Goal: Task Accomplishment & Management: Manage account settings

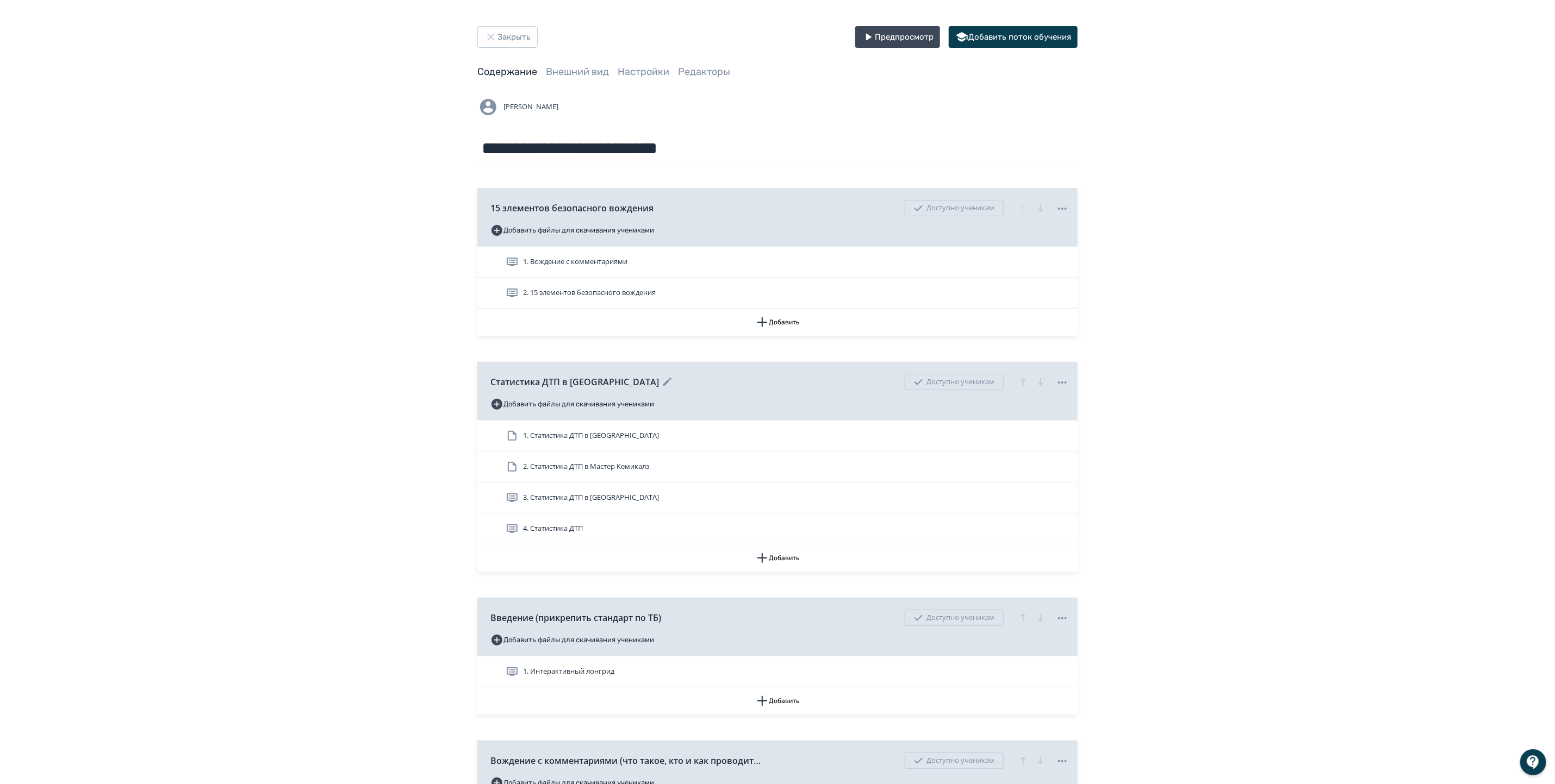
click at [1023, 383] on icon "button" at bounding box center [1023, 382] width 13 height 13
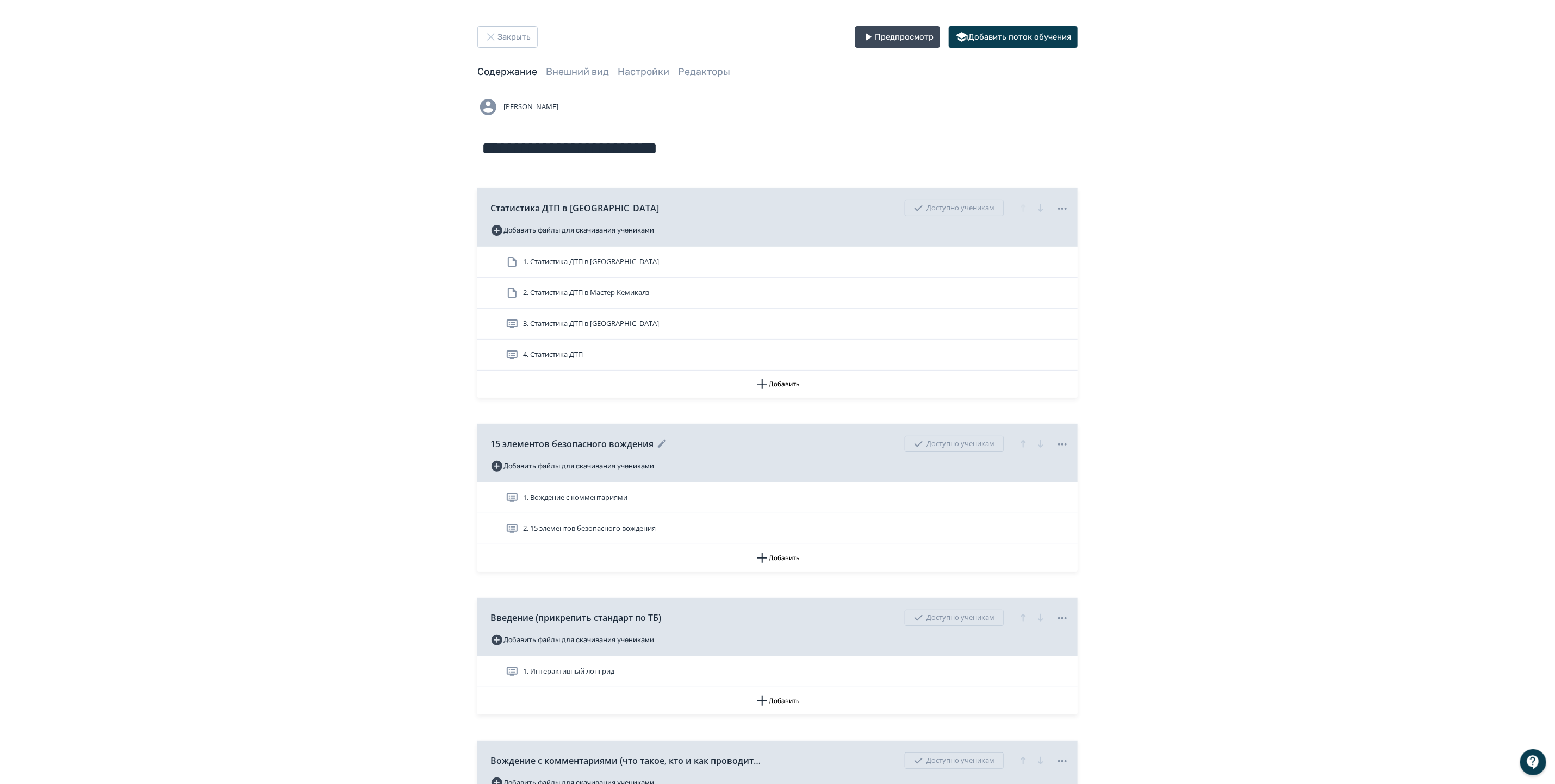
click at [1025, 446] on icon "button" at bounding box center [1023, 444] width 13 height 13
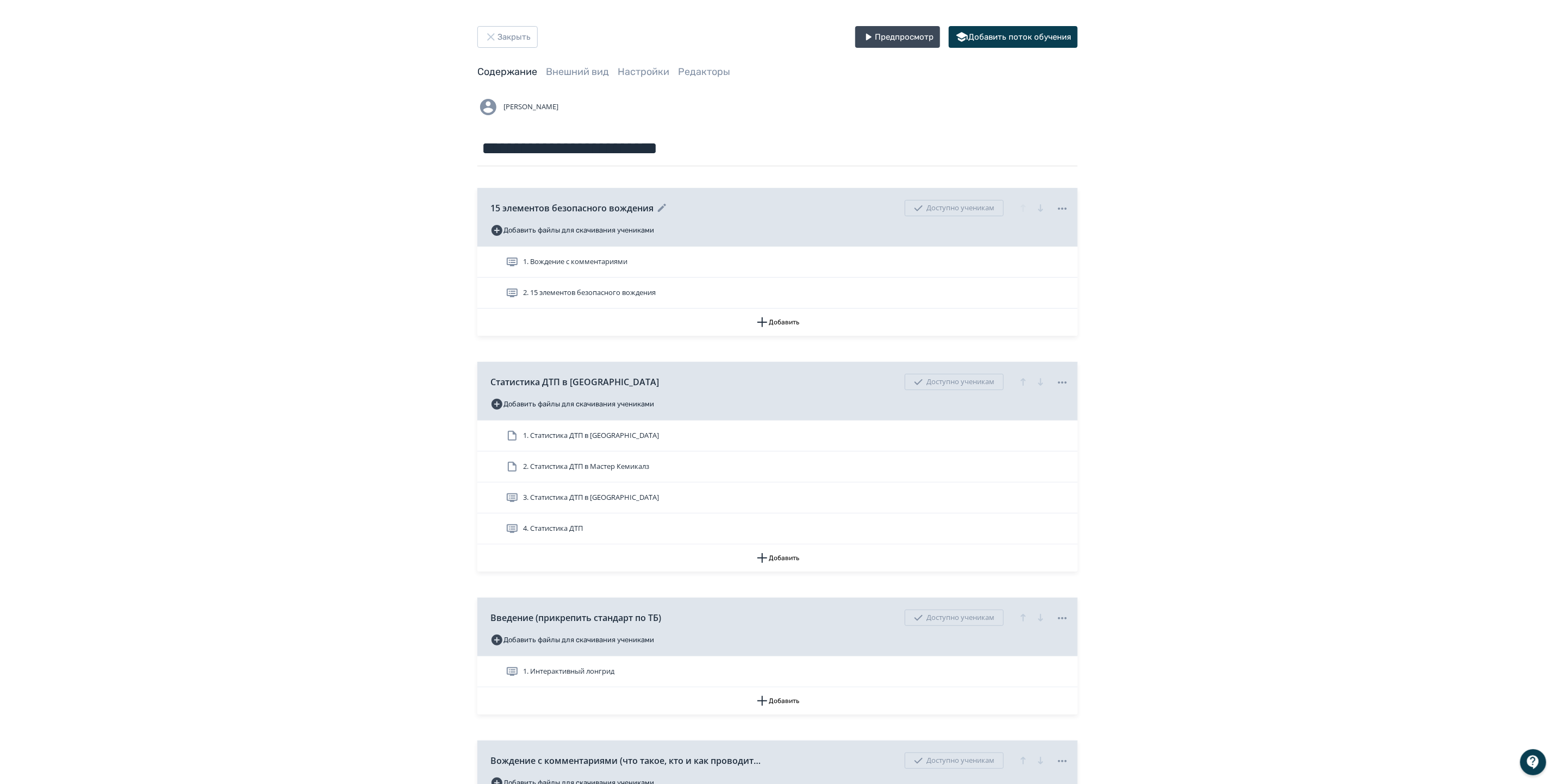
click at [1058, 207] on icon at bounding box center [1062, 208] width 13 height 13
click at [637, 203] on div "Удалить Снять с публикации" at bounding box center [780, 392] width 1560 height 784
click at [660, 207] on icon at bounding box center [662, 208] width 13 height 13
drag, startPoint x: 660, startPoint y: 207, endPoint x: 481, endPoint y: 199, distance: 179.2
click at [481, 199] on div "**********" at bounding box center [778, 217] width 600 height 59
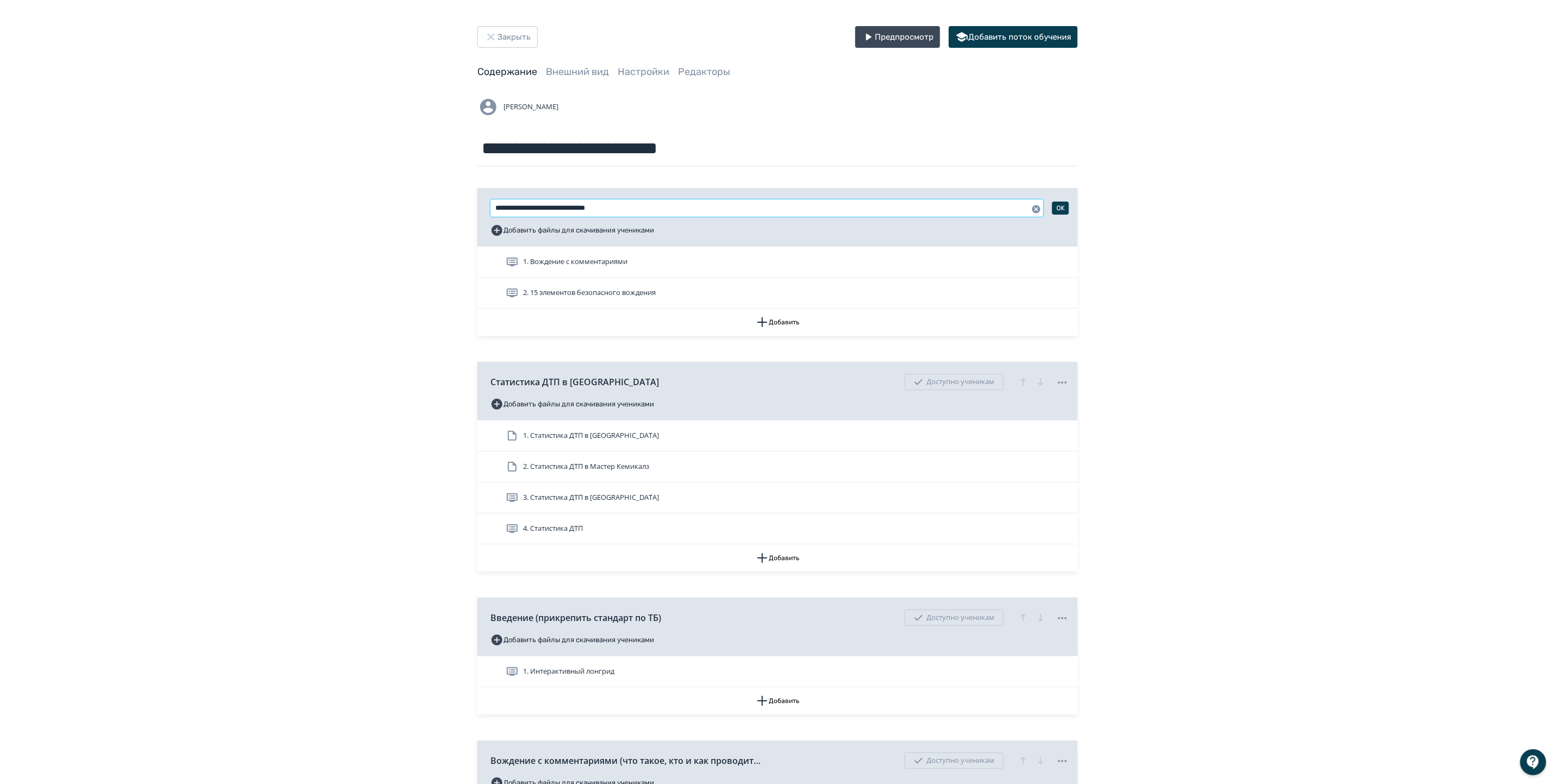
type input "*"
type input "**********"
click at [1205, 305] on div "**********" at bounding box center [778, 669] width 1555 height 1339
click at [1065, 206] on button "OK" at bounding box center [1061, 208] width 17 height 13
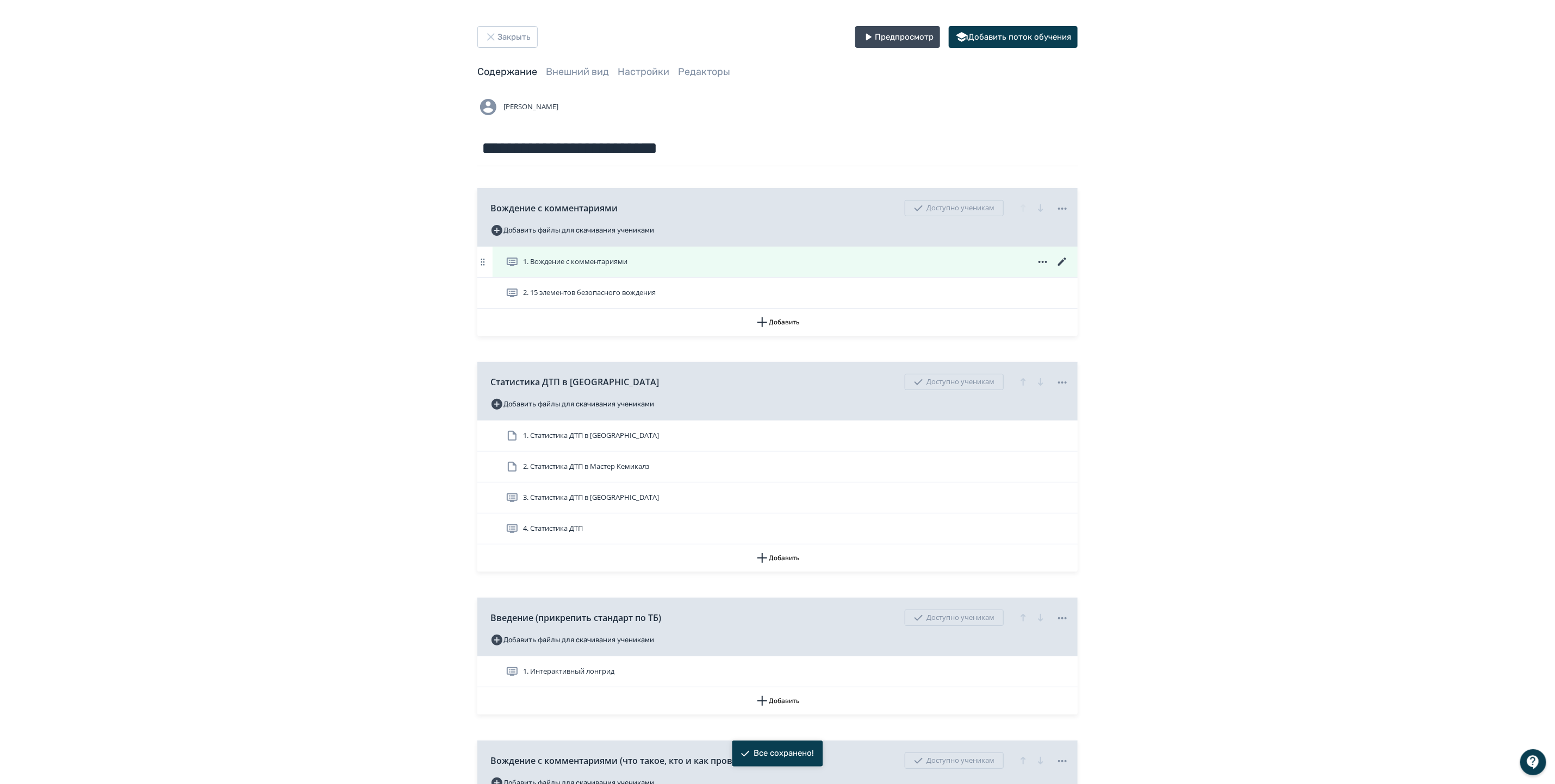
click at [579, 259] on span "1. Вождение с комментариями" at bounding box center [575, 262] width 104 height 11
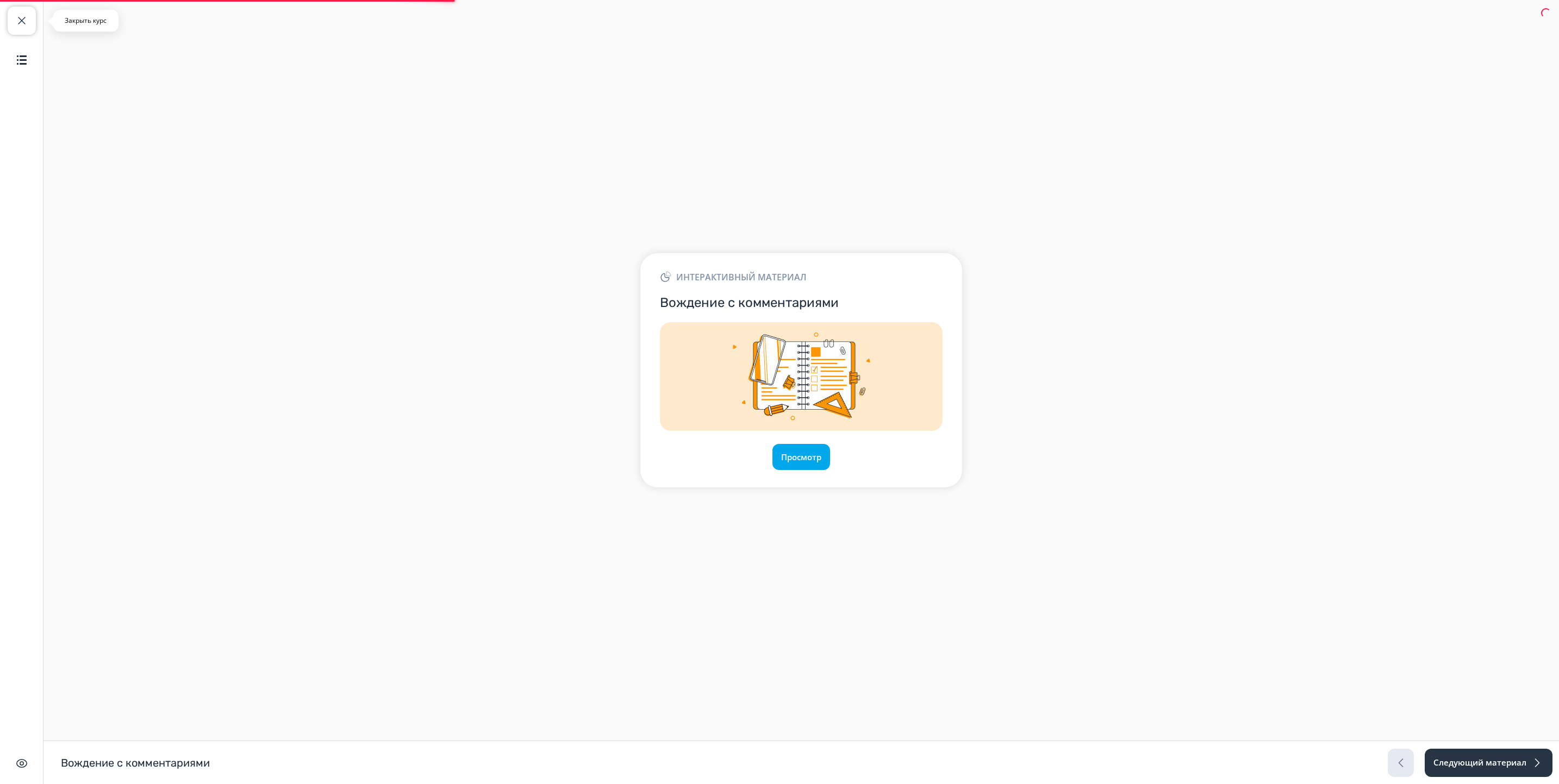
click at [14, 18] on button "Закрыть курс" at bounding box center [21, 21] width 28 height 28
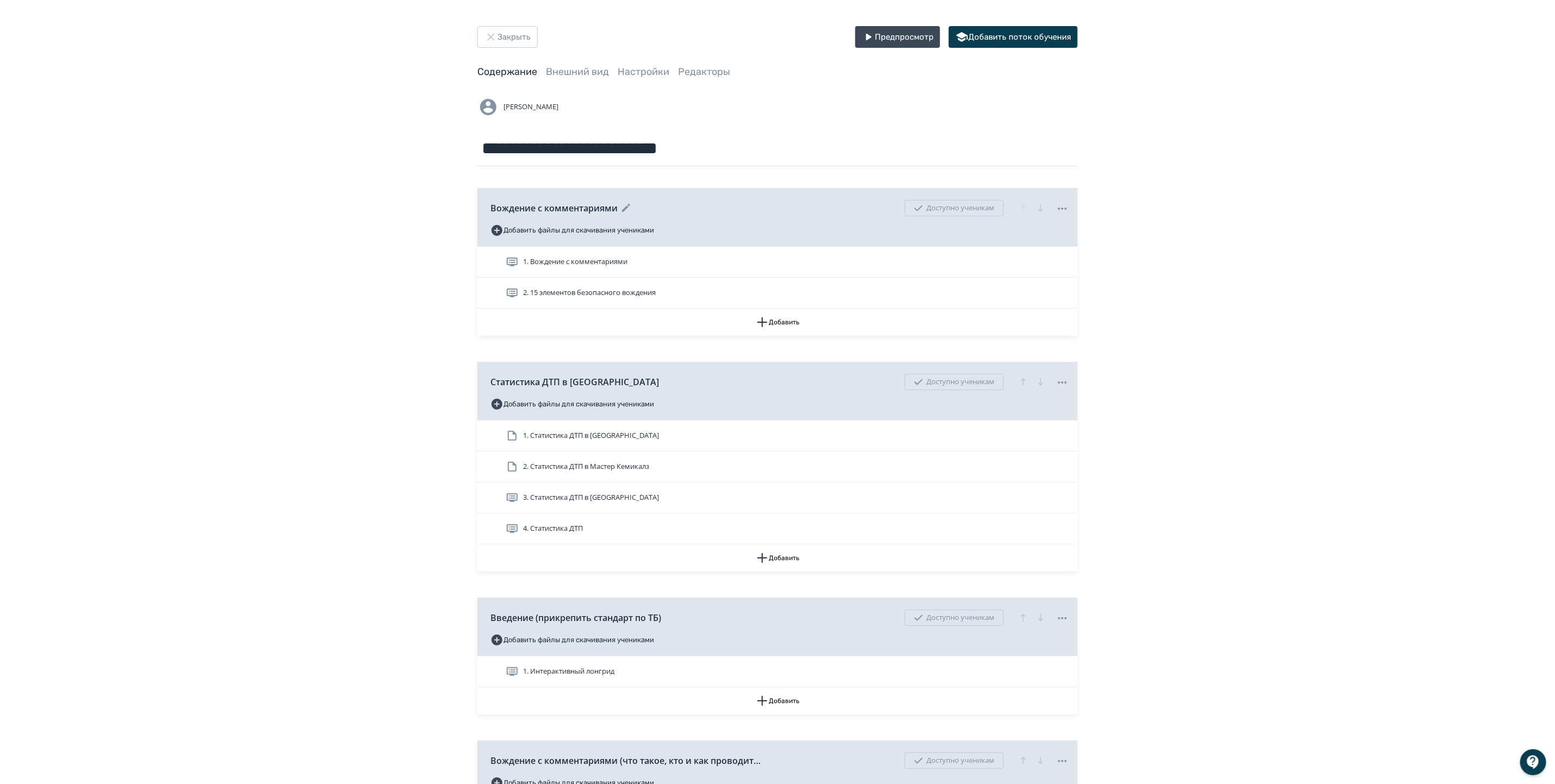
click at [1062, 209] on icon at bounding box center [1062, 208] width 8 height 2
click at [951, 269] on div "Удалить Снять с публикации" at bounding box center [780, 392] width 1560 height 784
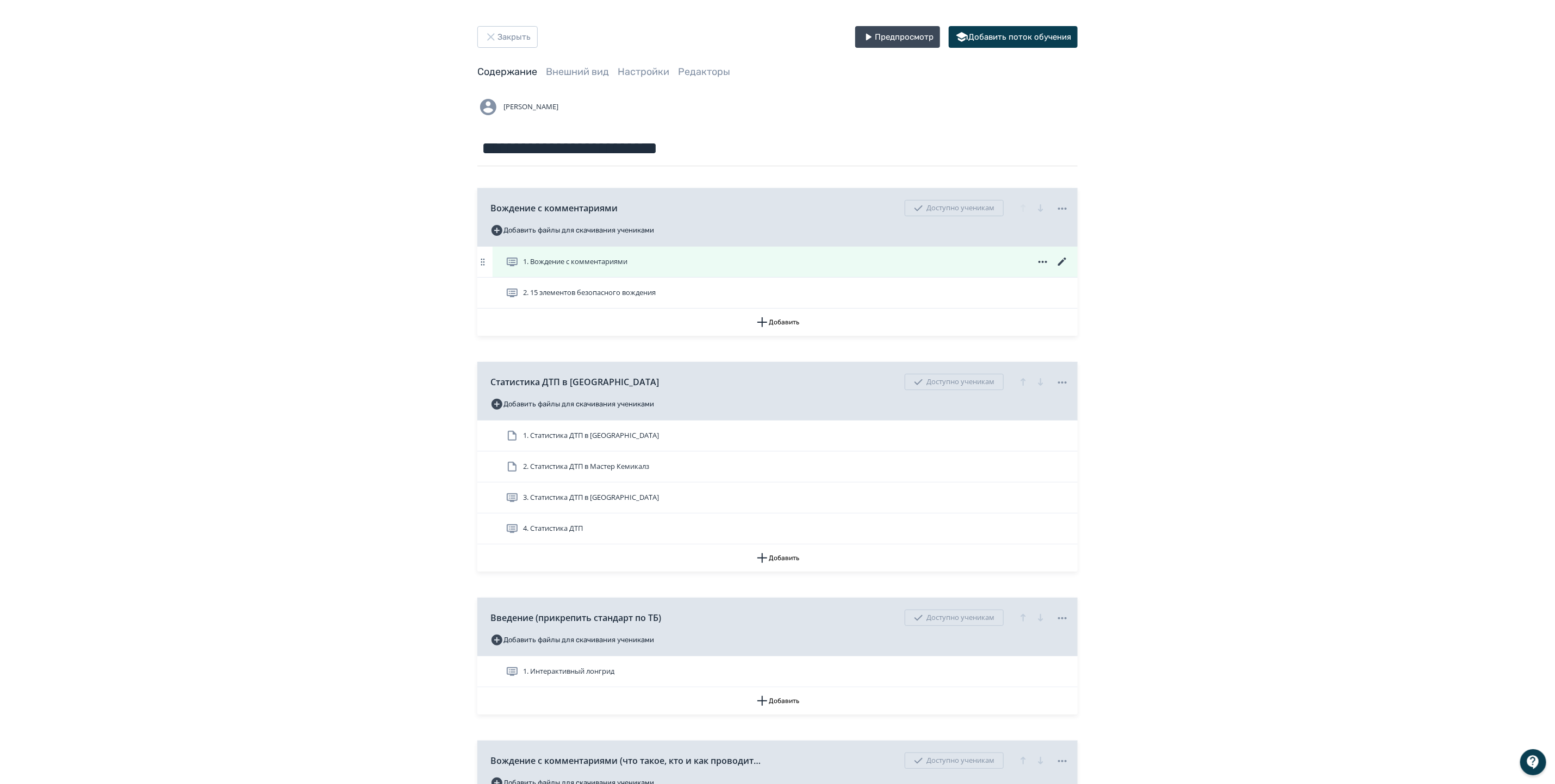
click at [1039, 259] on icon at bounding box center [1042, 262] width 13 height 13
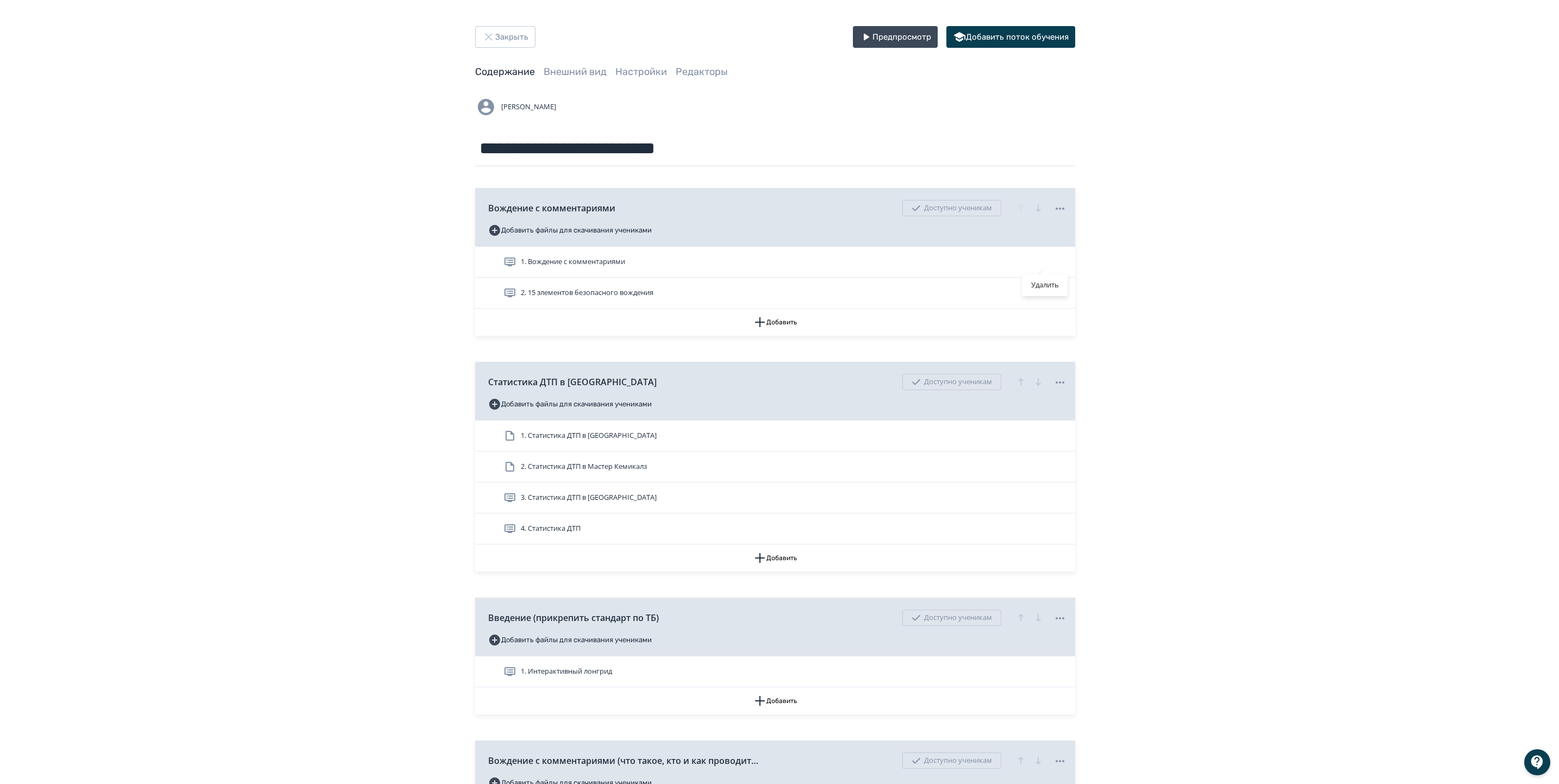
click at [1071, 260] on div "Удалить" at bounding box center [780, 392] width 1559 height 784
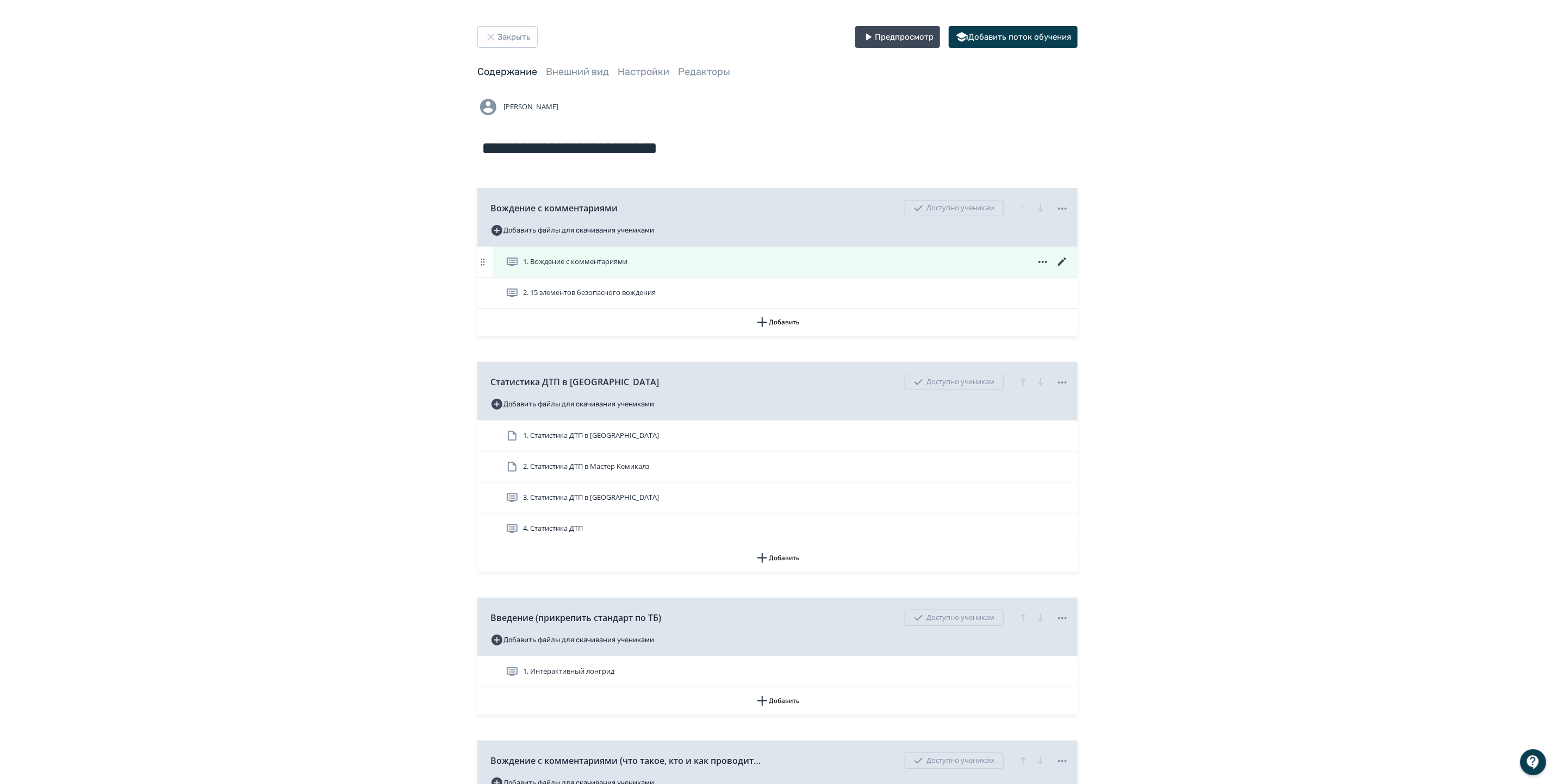
click at [1064, 260] on icon at bounding box center [1062, 262] width 8 height 8
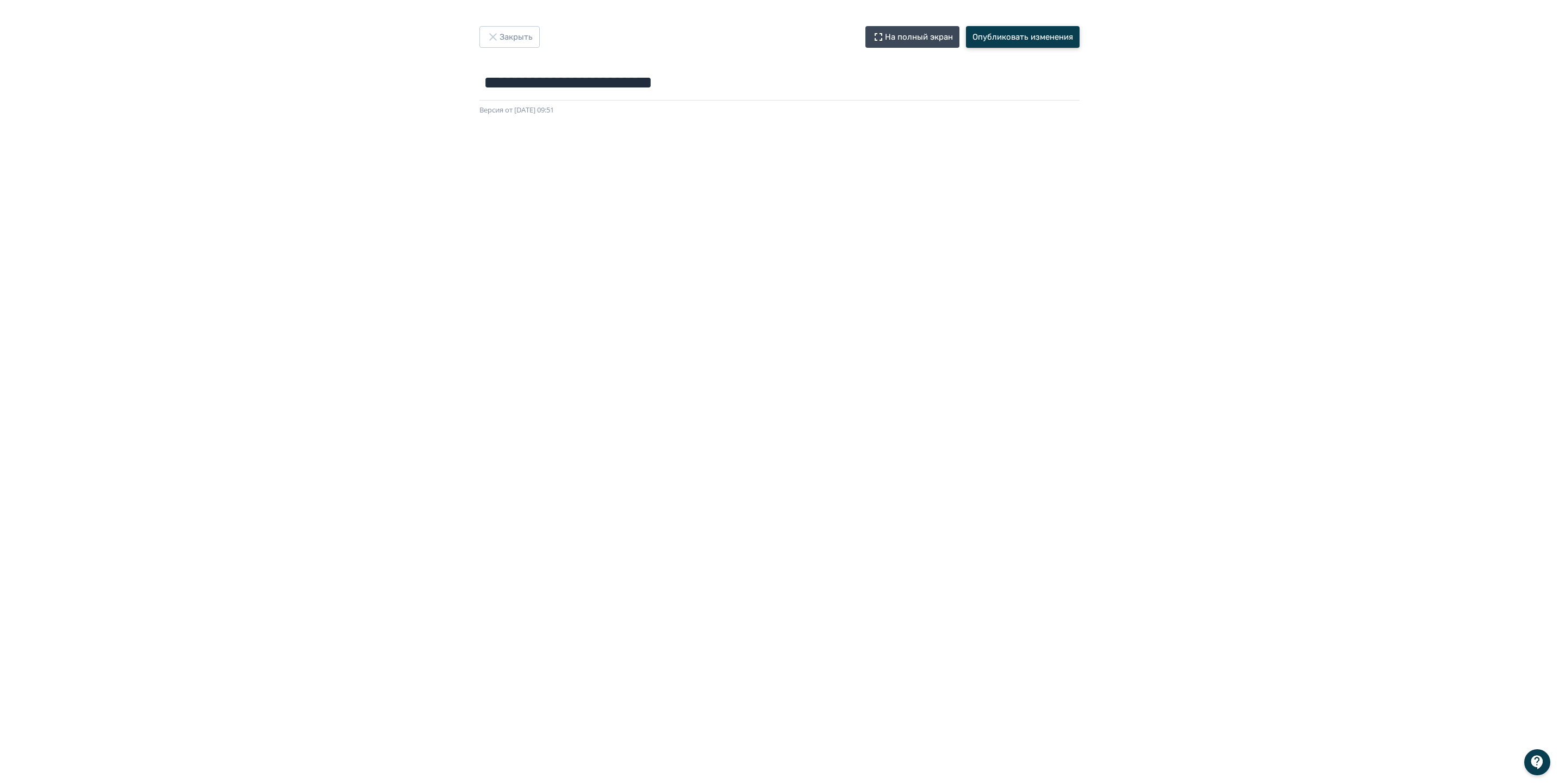
click at [1045, 37] on button "Опубликовать изменения" at bounding box center [1023, 37] width 114 height 21
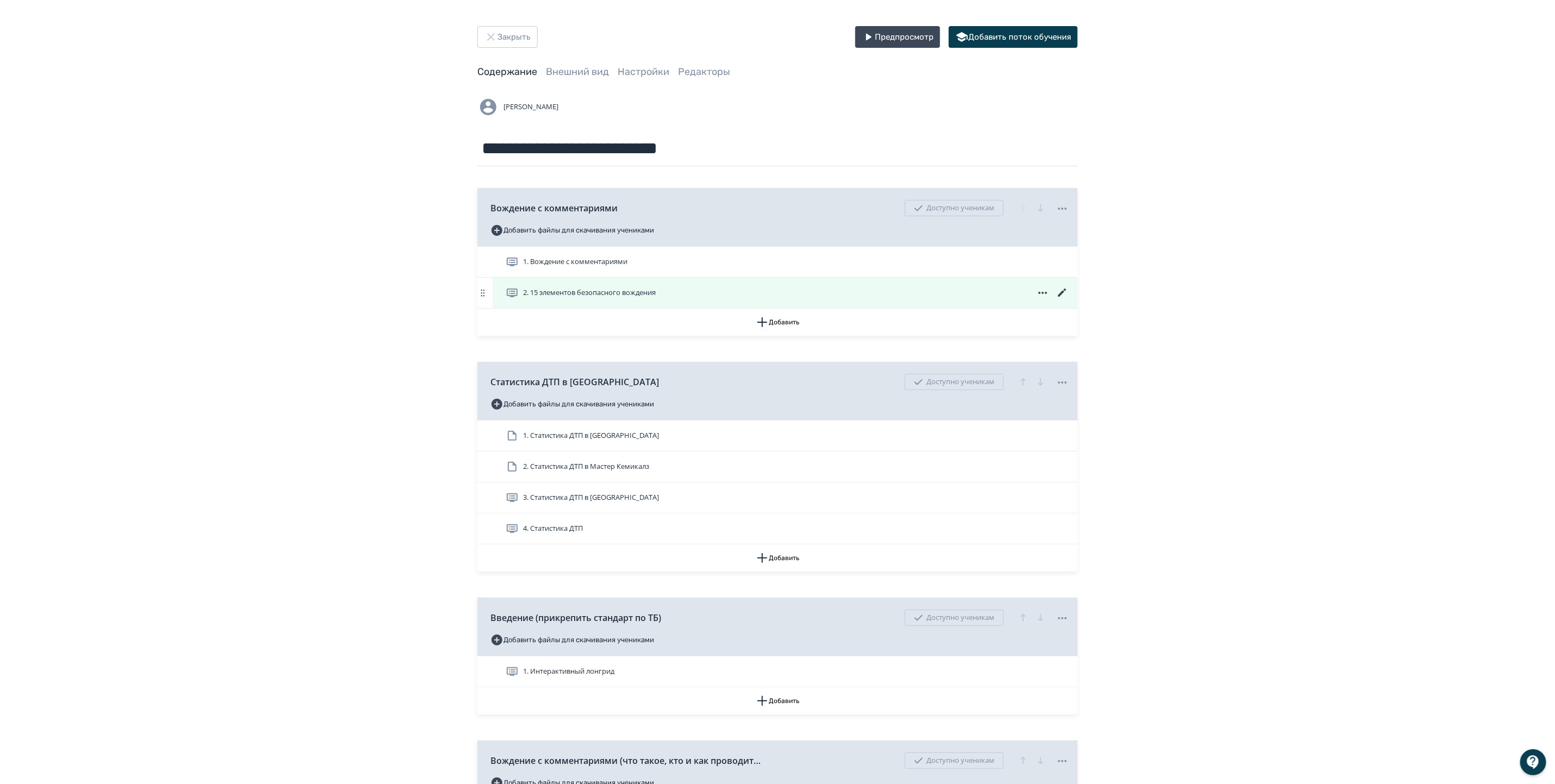
click at [635, 294] on span "2. 15 элементов безопасного вождения" at bounding box center [589, 293] width 132 height 11
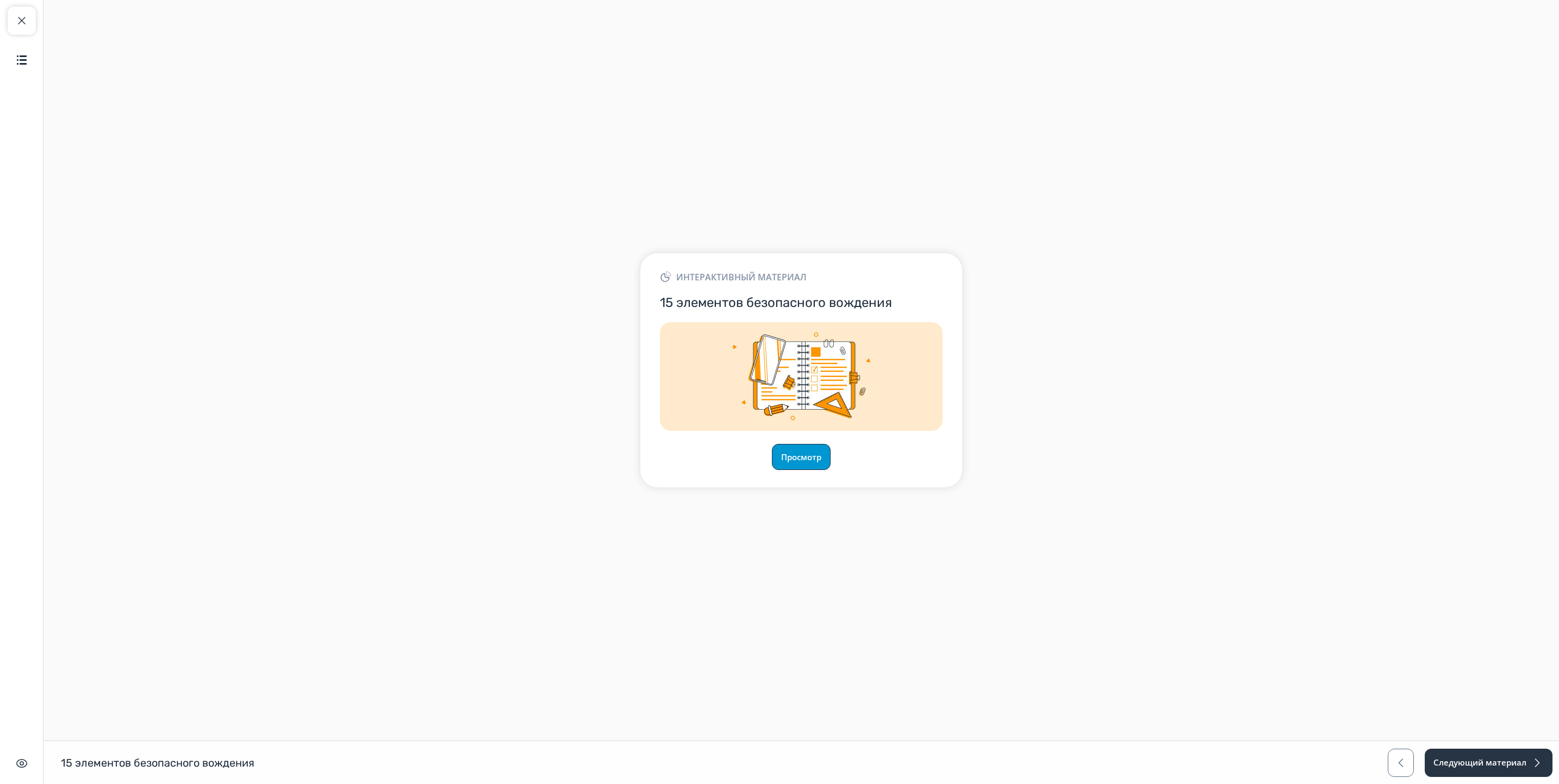
click at [796, 462] on button "Просмотр" at bounding box center [801, 457] width 59 height 26
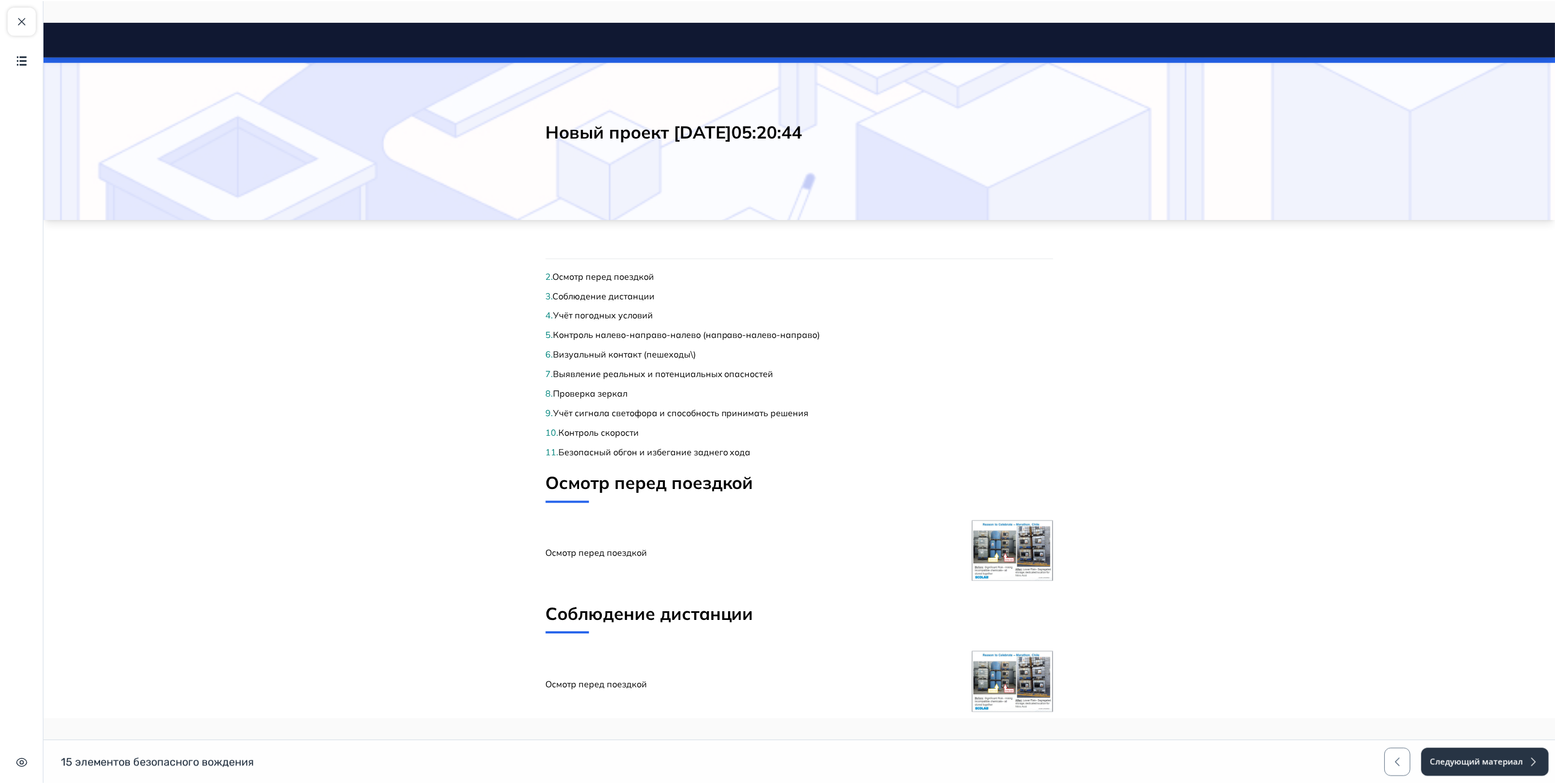
scroll to position [50, 0]
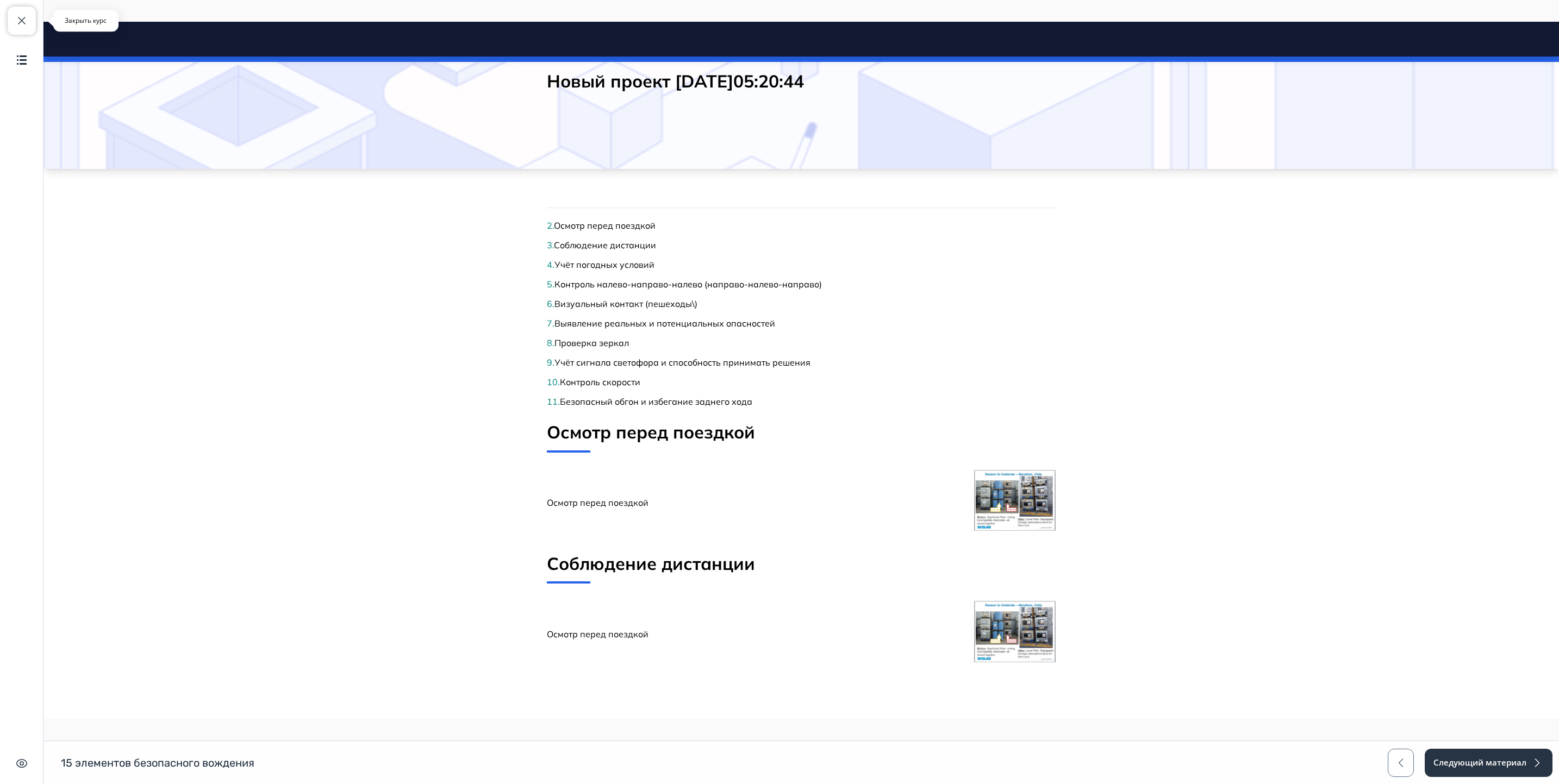
click at [17, 21] on span "button" at bounding box center [21, 20] width 13 height 13
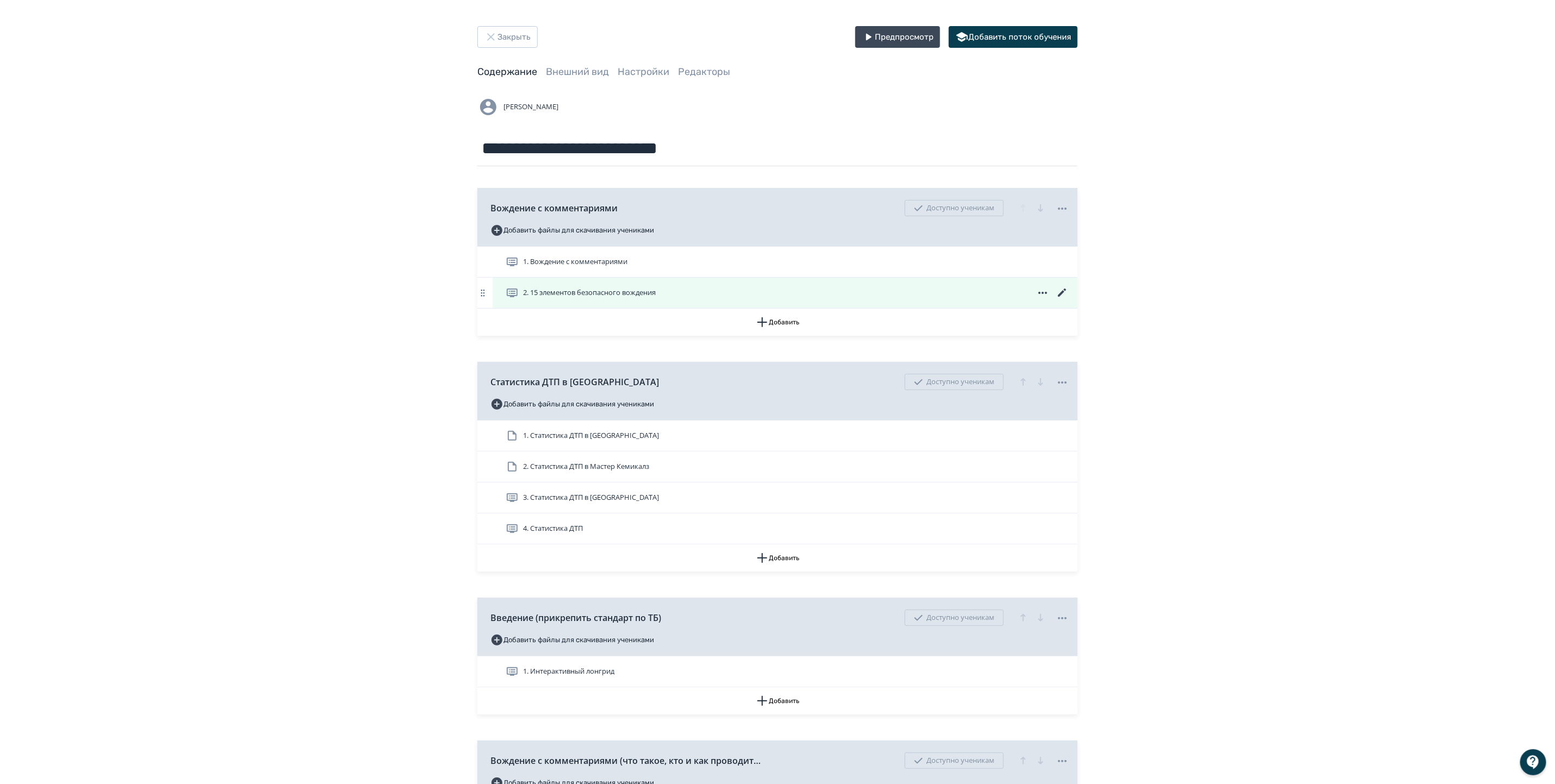
click at [1061, 292] on icon at bounding box center [1062, 292] width 13 height 13
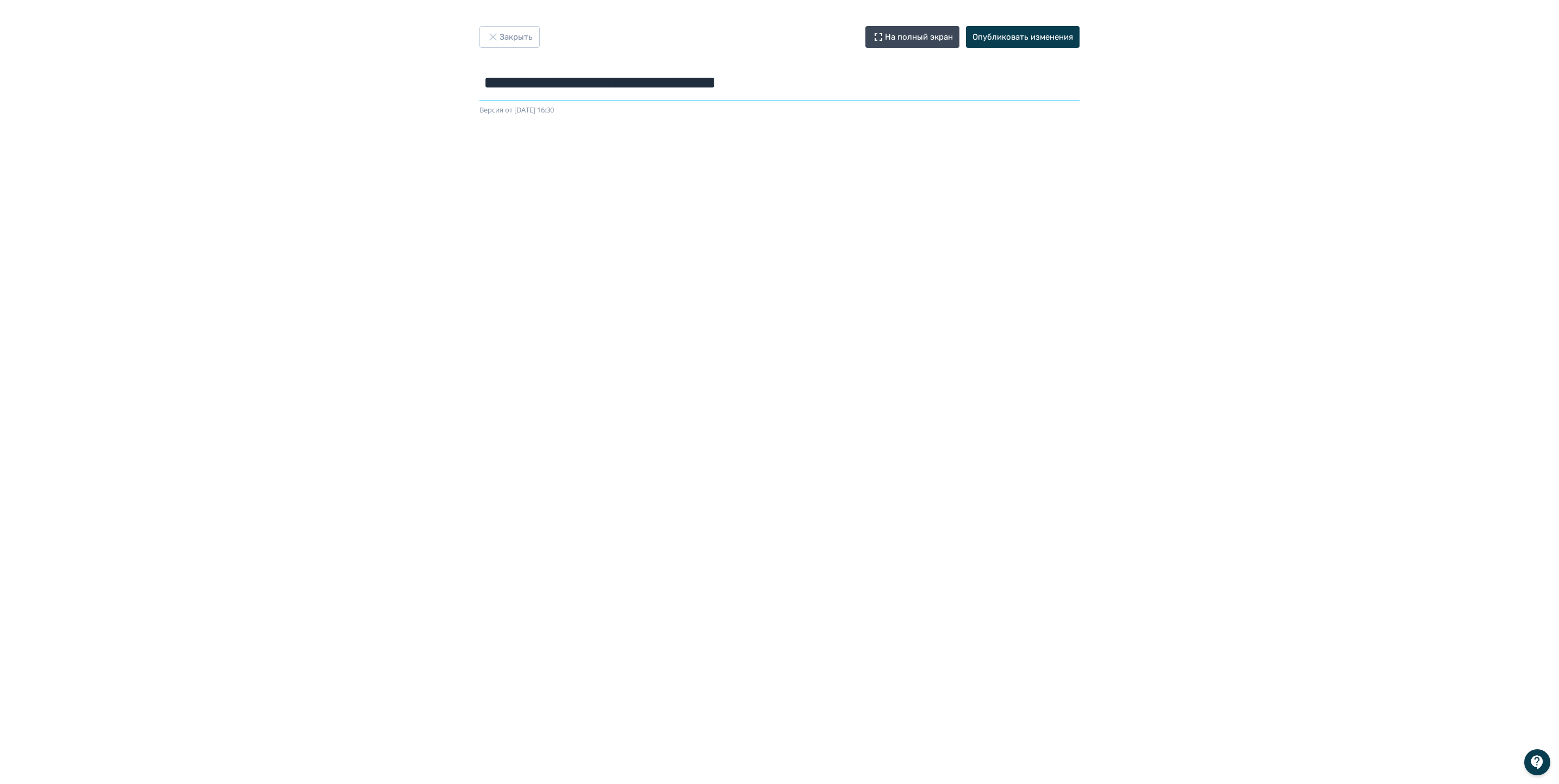
drag, startPoint x: 488, startPoint y: 77, endPoint x: 808, endPoint y: 105, distance: 321.2
click at [808, 105] on form "**********" at bounding box center [780, 90] width 600 height 50
click at [509, 37] on button "Закрыть" at bounding box center [509, 37] width 60 height 21
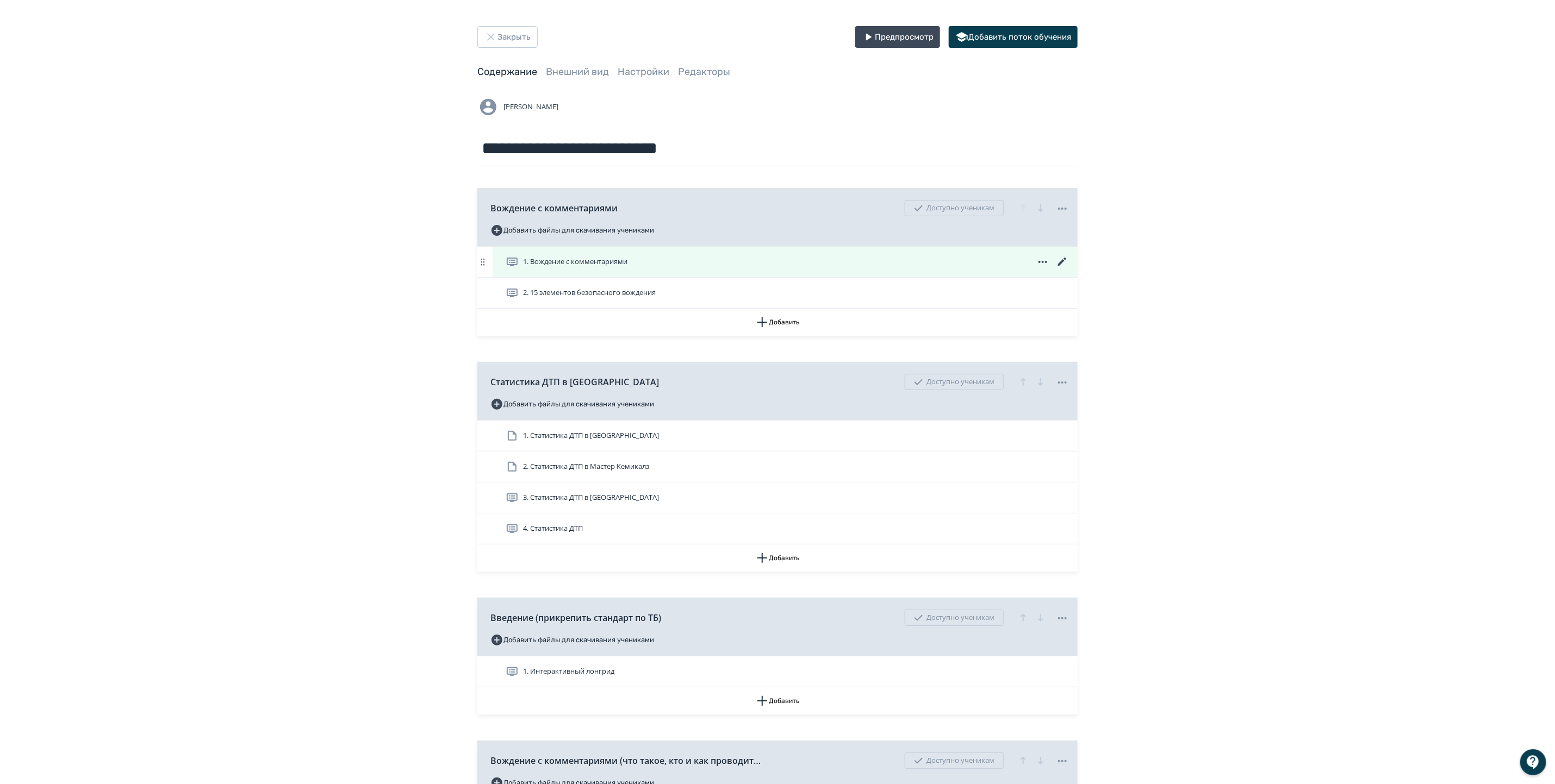
click at [595, 264] on span "1. Вождение с комментариями" at bounding box center [575, 262] width 104 height 11
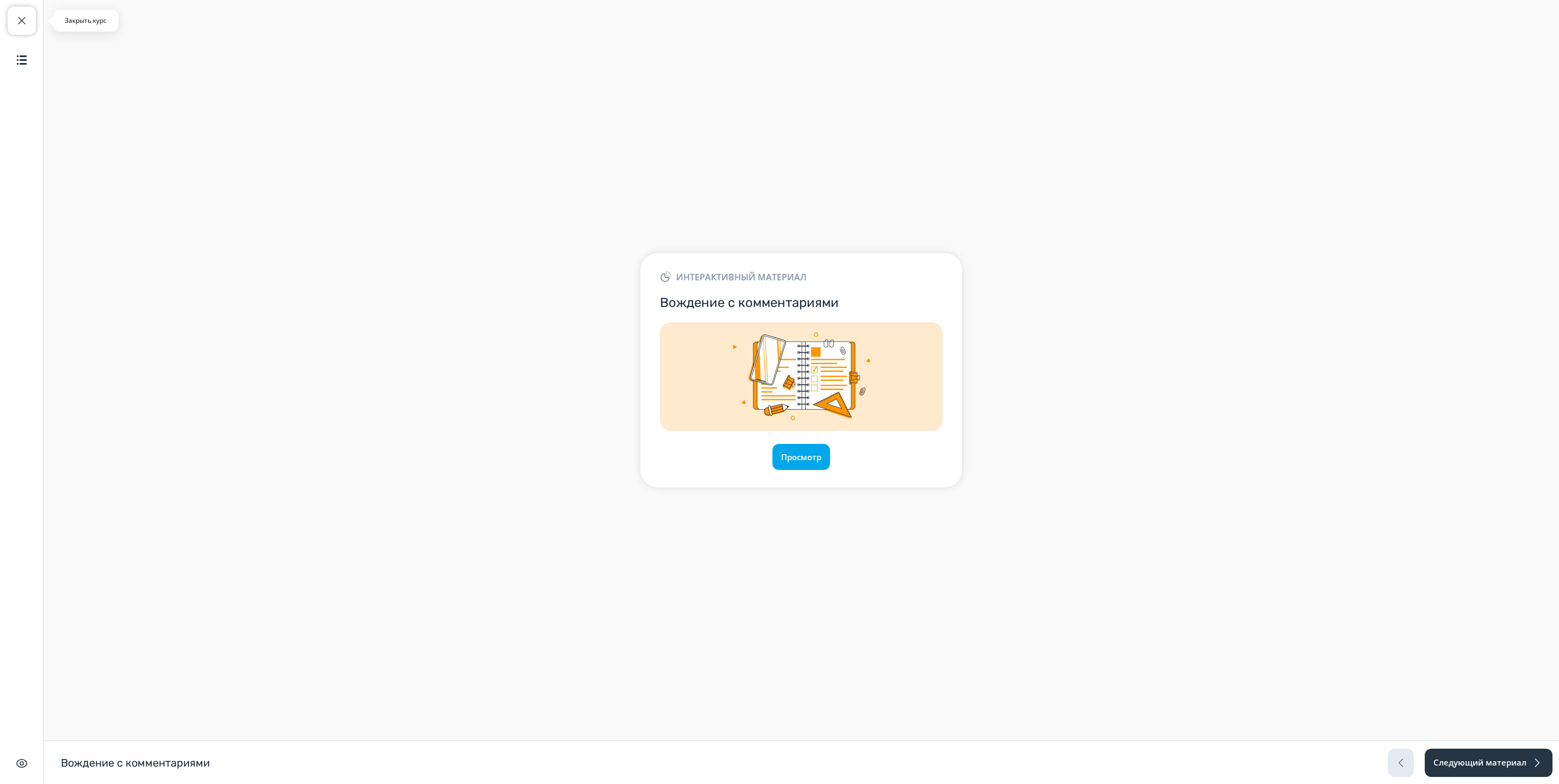
click at [26, 18] on span "button" at bounding box center [21, 20] width 13 height 13
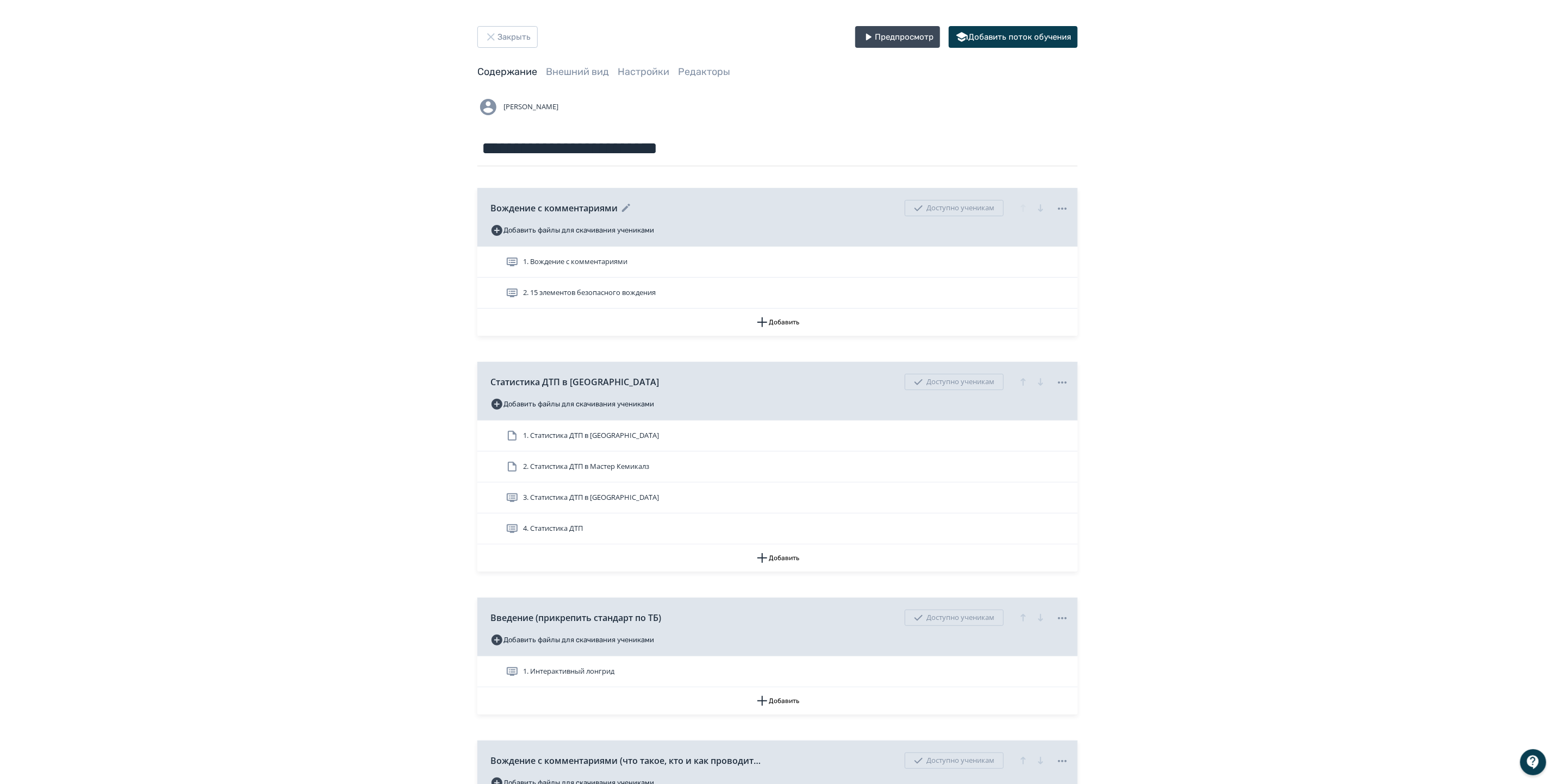
click at [1064, 209] on icon at bounding box center [1062, 208] width 13 height 13
click at [889, 258] on div "Удалить Снять с публикации" at bounding box center [780, 392] width 1560 height 784
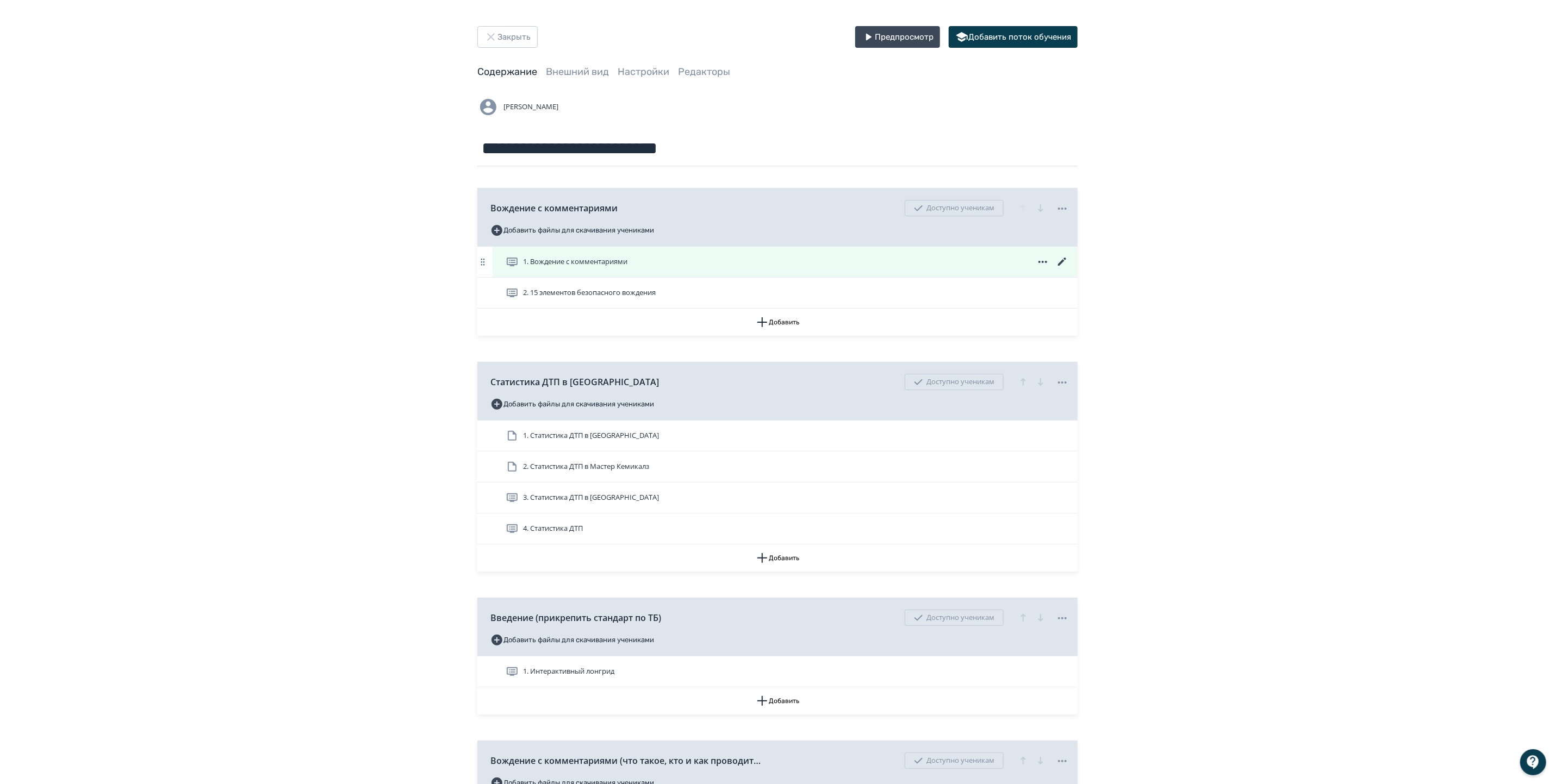
click at [1062, 262] on icon at bounding box center [1062, 262] width 8 height 8
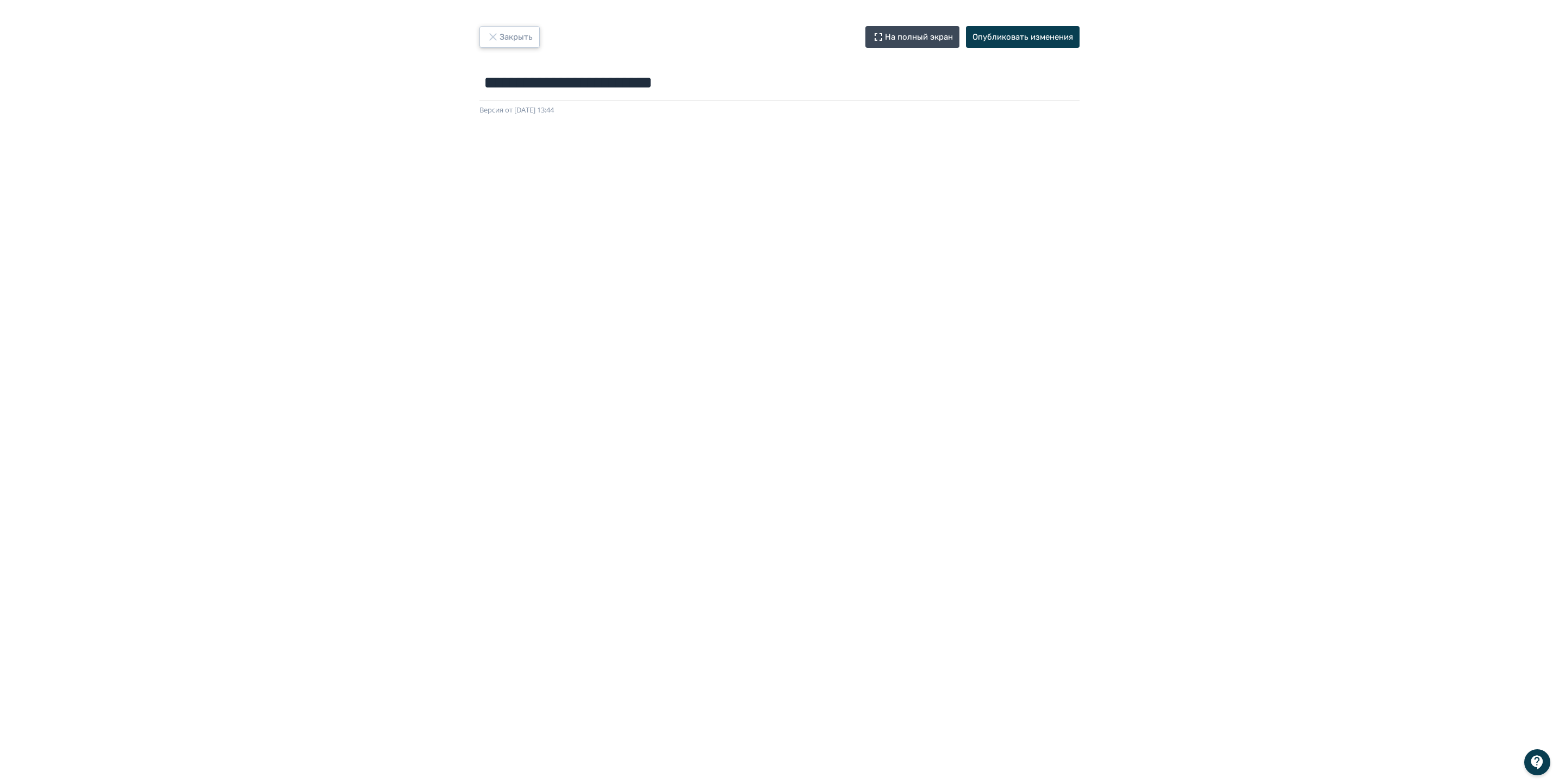
click at [509, 47] on button "Закрыть" at bounding box center [509, 37] width 60 height 21
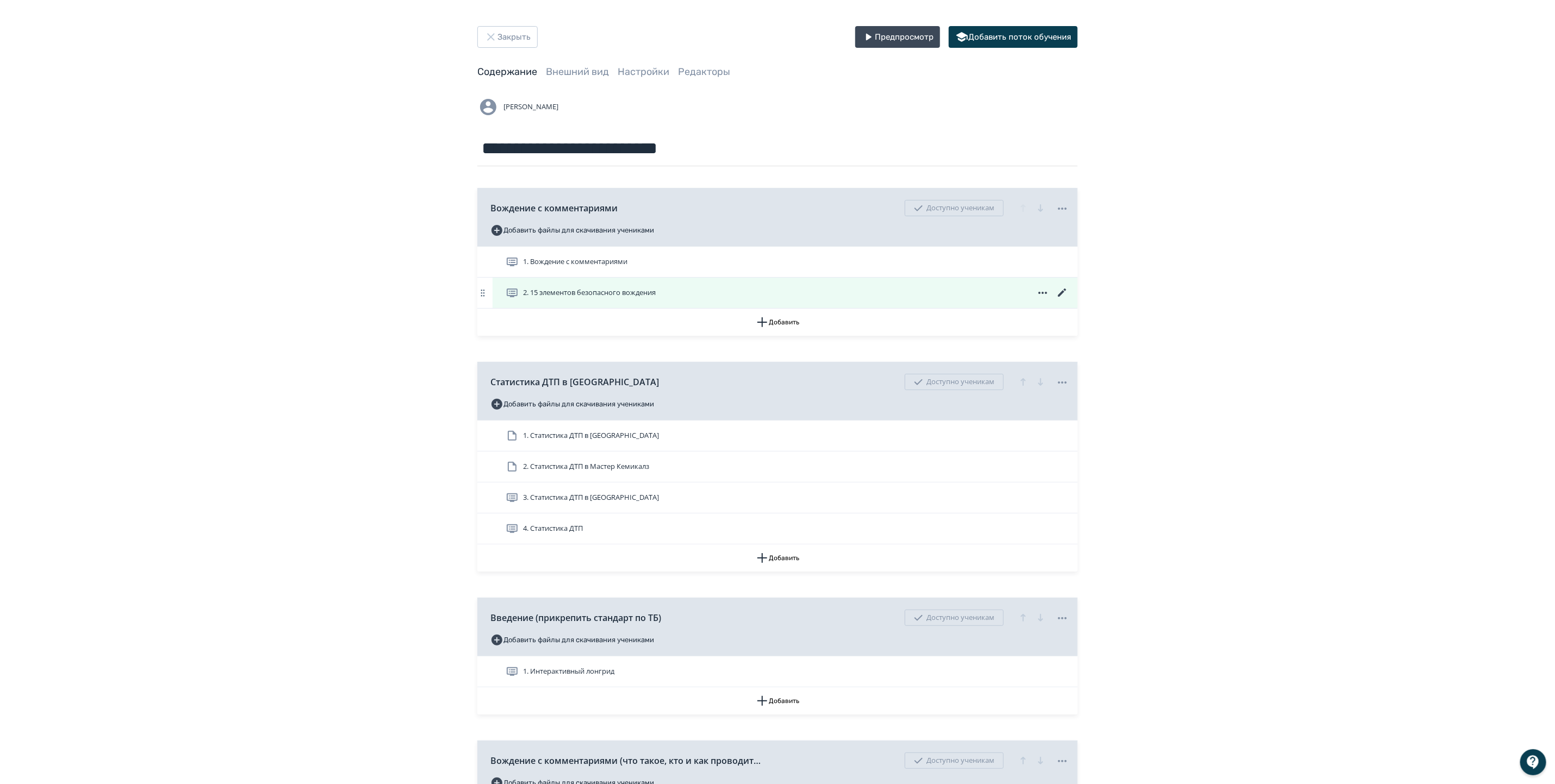
click at [557, 294] on span "2. 15 элементов безопасного вождения" at bounding box center [589, 293] width 132 height 11
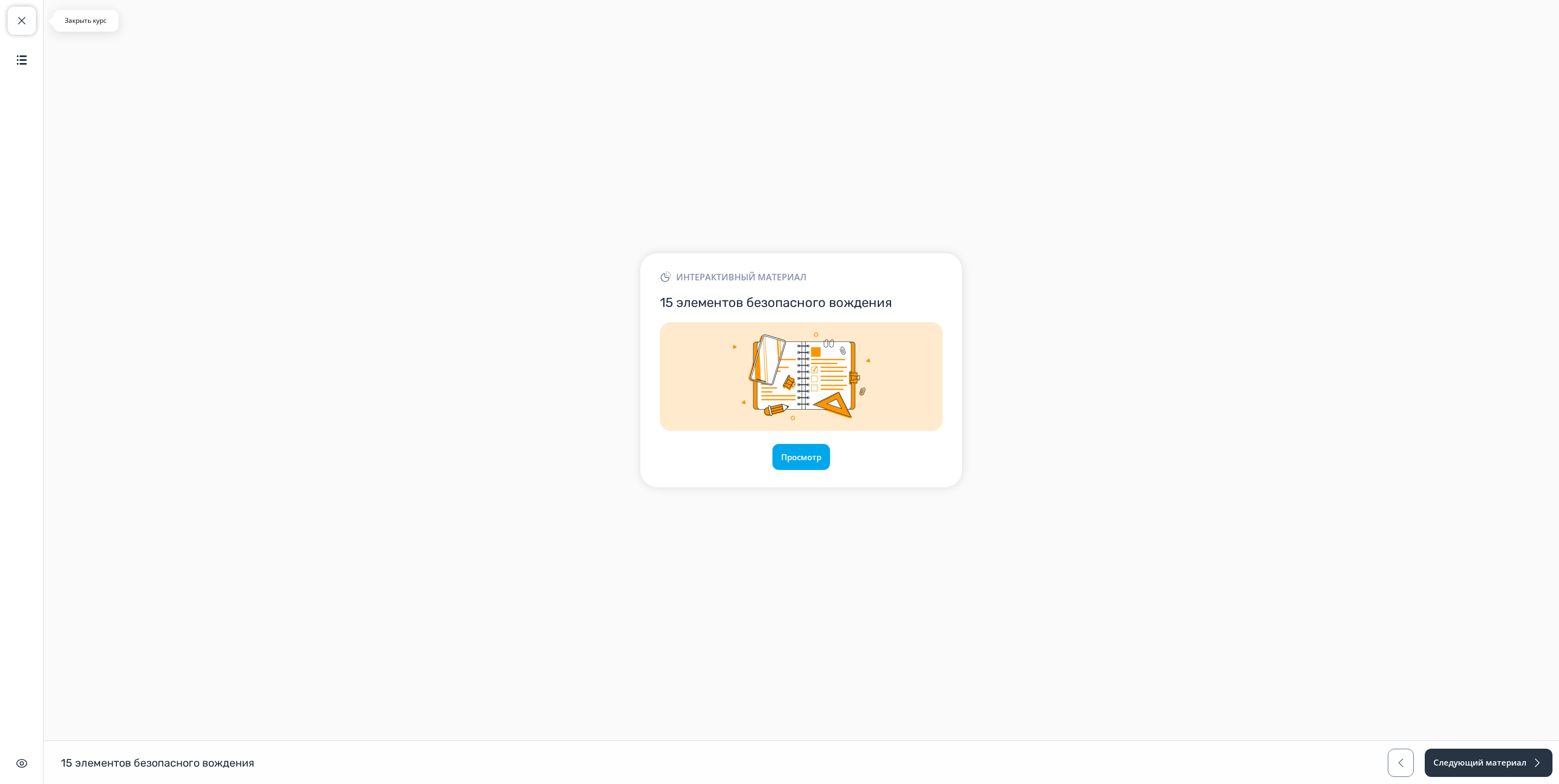
click at [8, 23] on button "Закрыть курс" at bounding box center [21, 21] width 28 height 28
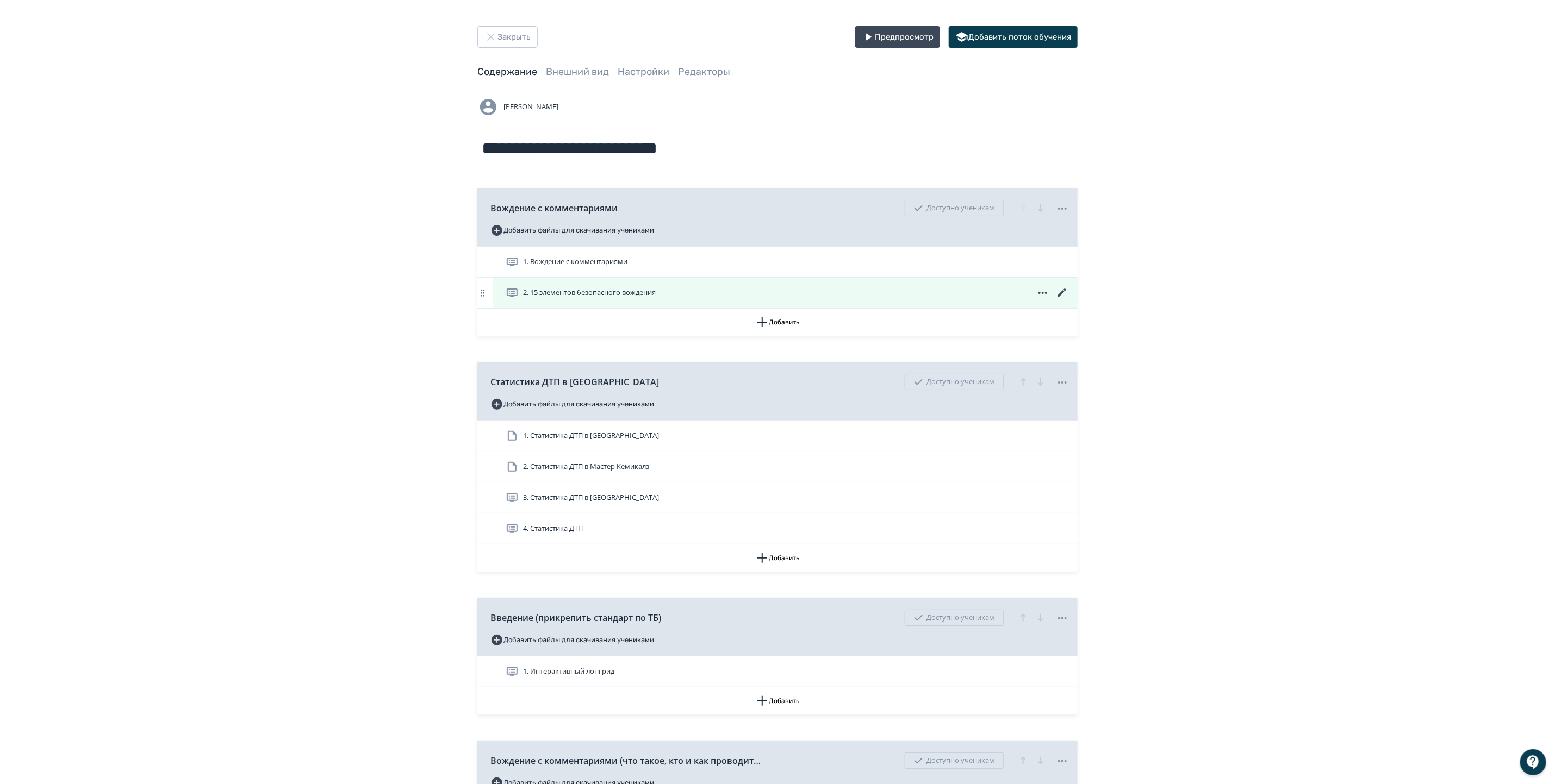
click at [1061, 292] on icon at bounding box center [1062, 292] width 13 height 13
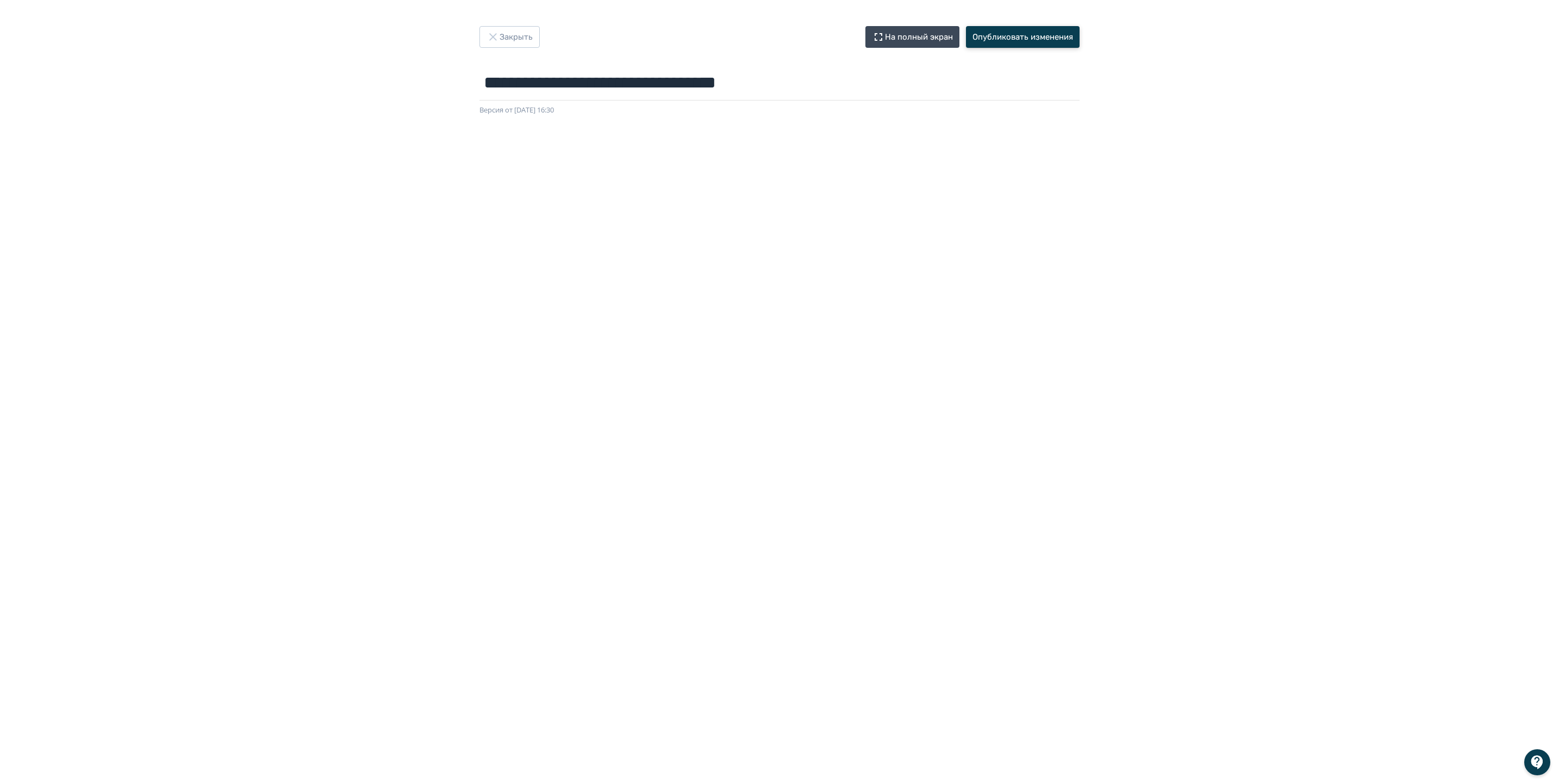
click at [1040, 34] on button "Опубликовать изменения" at bounding box center [1023, 37] width 114 height 21
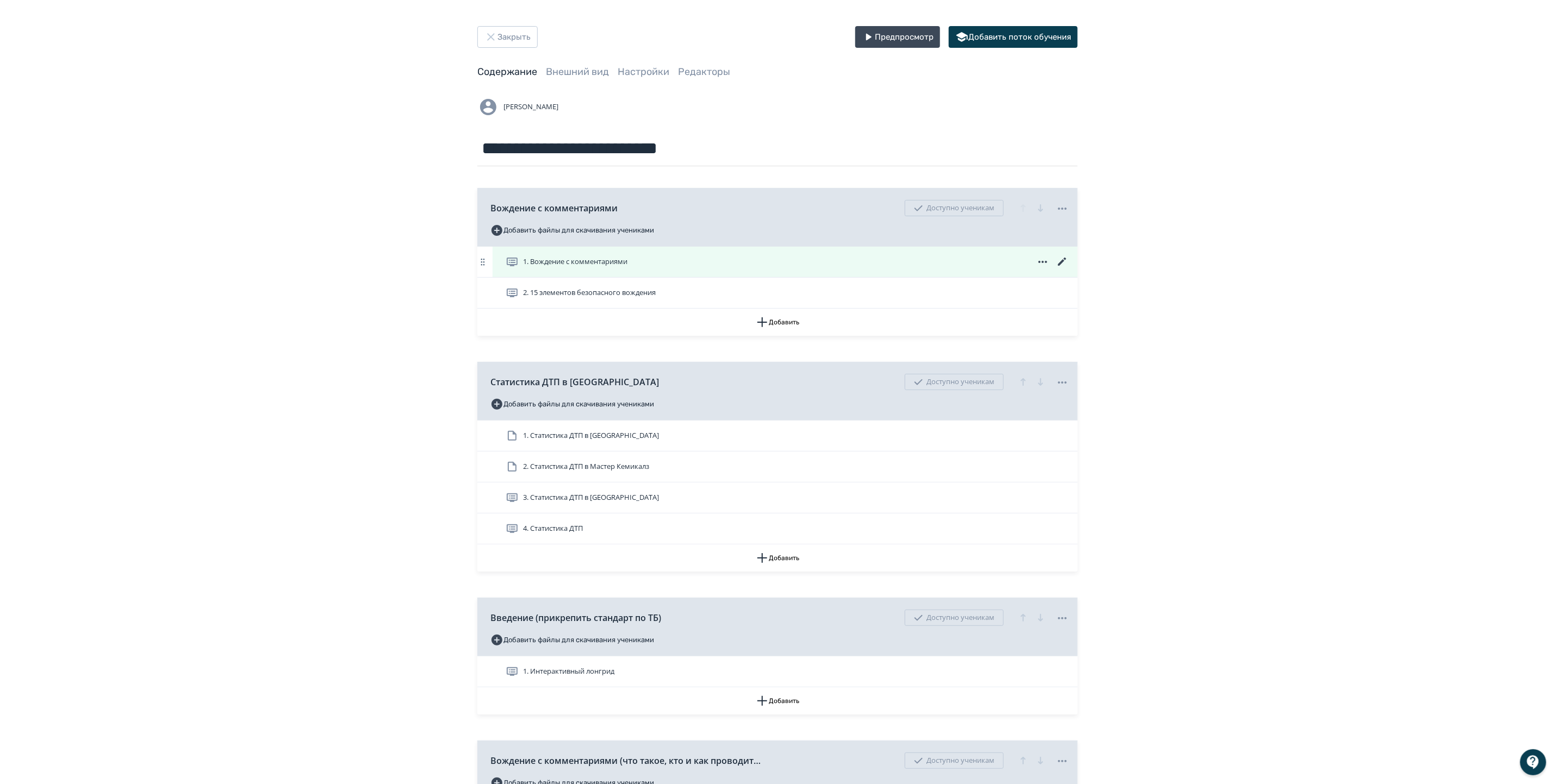
click at [573, 262] on span "1. Вождение с комментариями" at bounding box center [575, 262] width 104 height 11
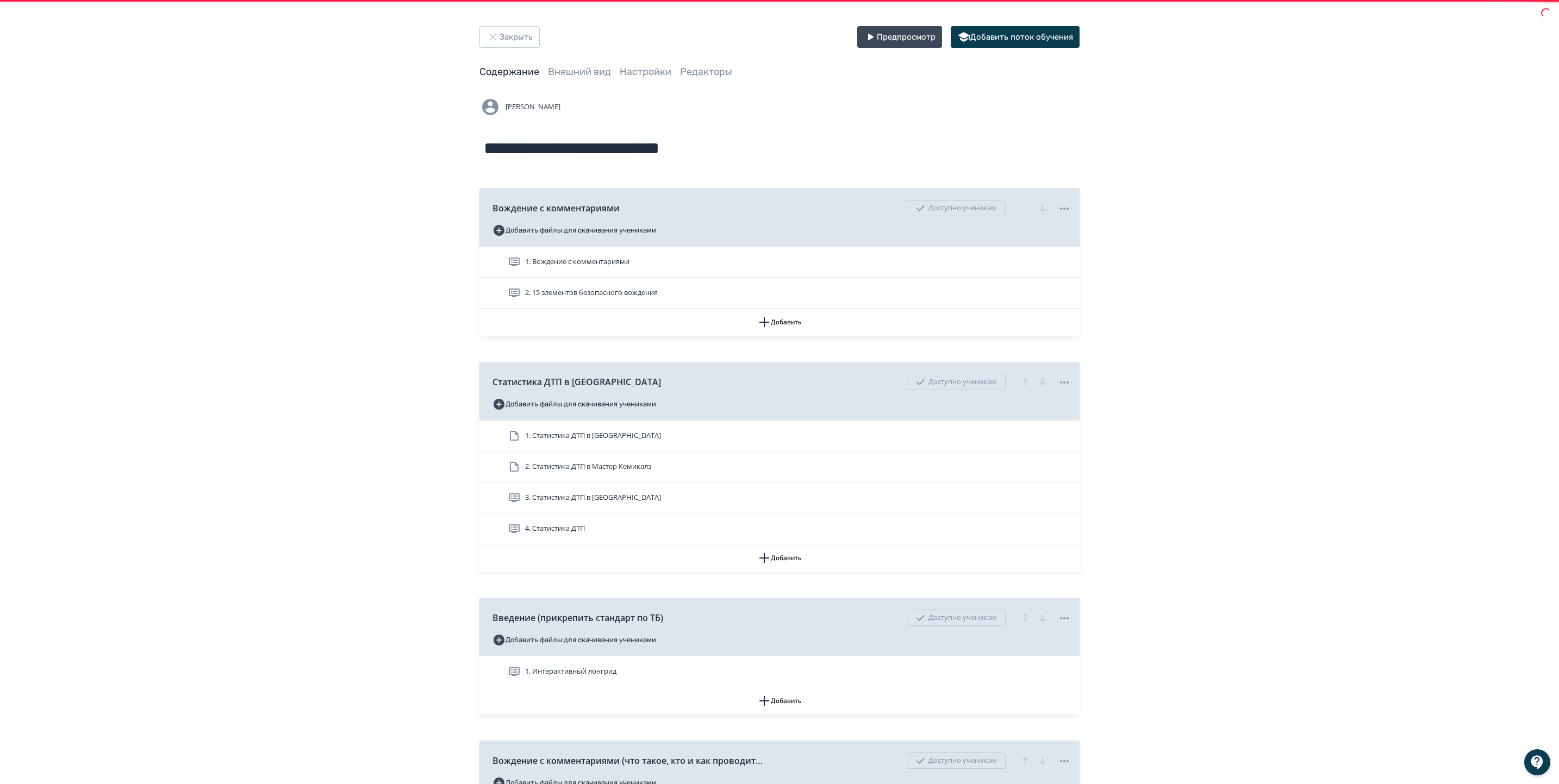
click at [25, 29] on div "**********" at bounding box center [780, 669] width 1559 height 1339
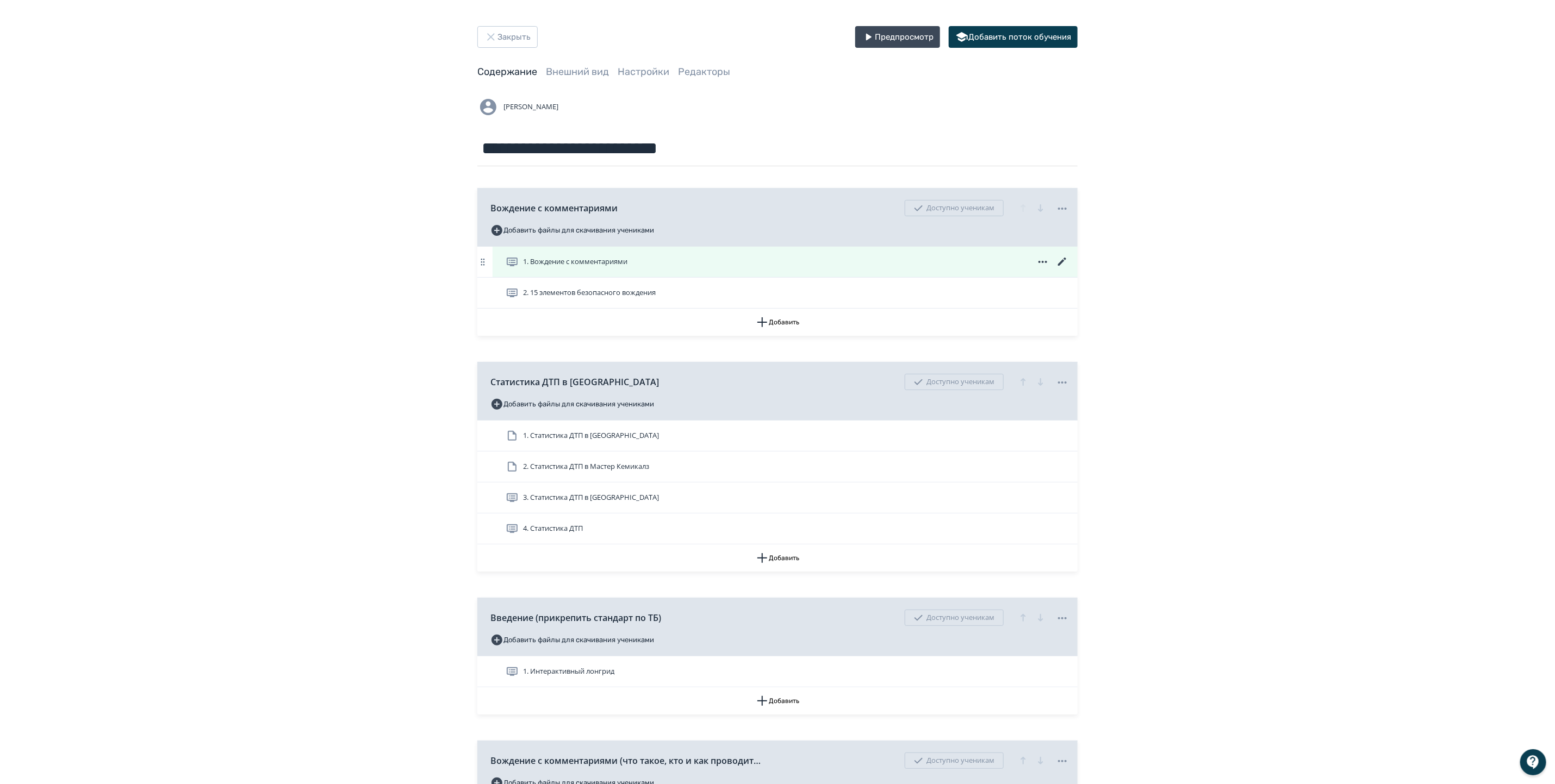
click at [1061, 256] on icon at bounding box center [1062, 262] width 13 height 13
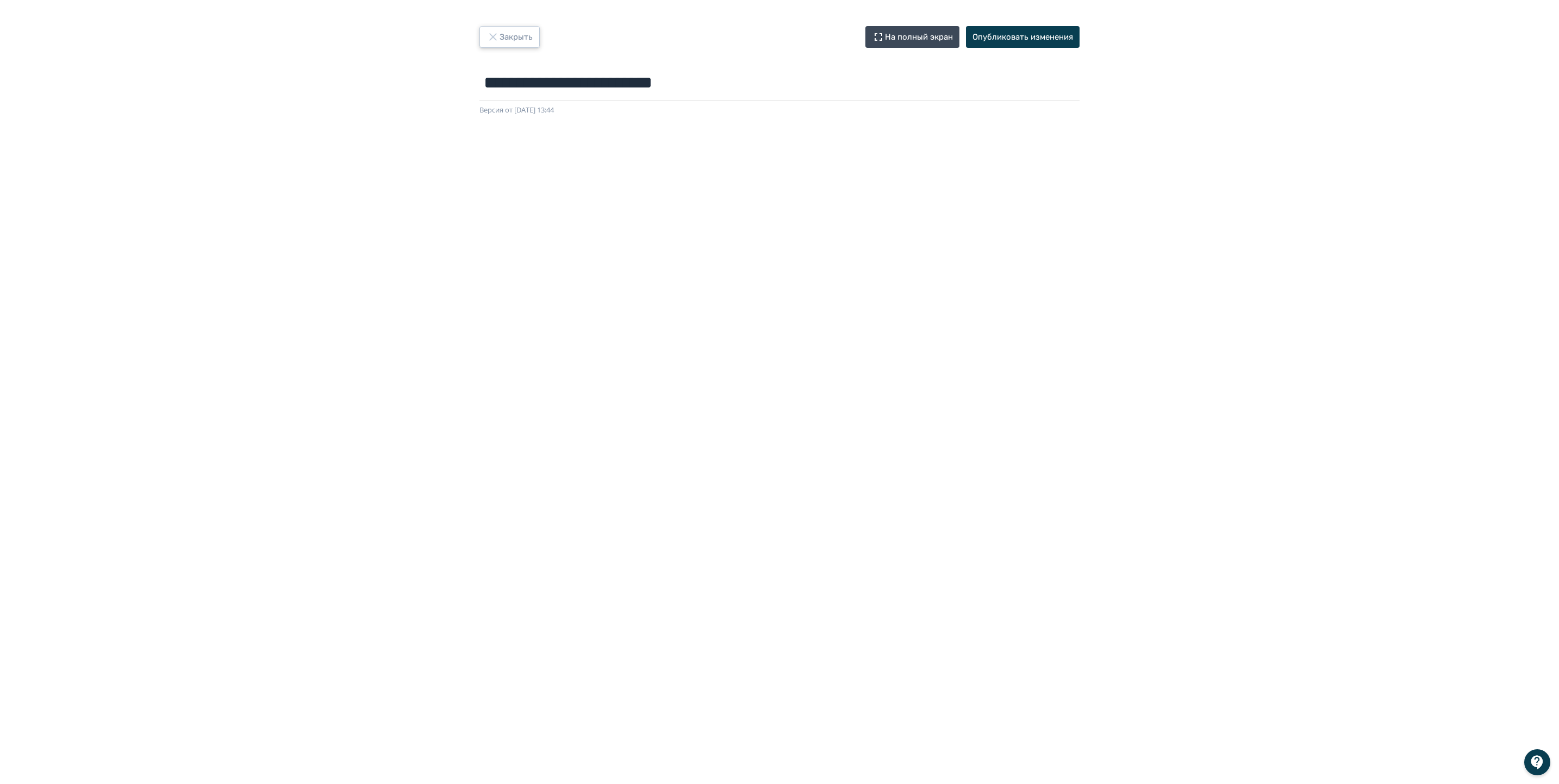
click at [501, 40] on button "Закрыть" at bounding box center [509, 37] width 60 height 21
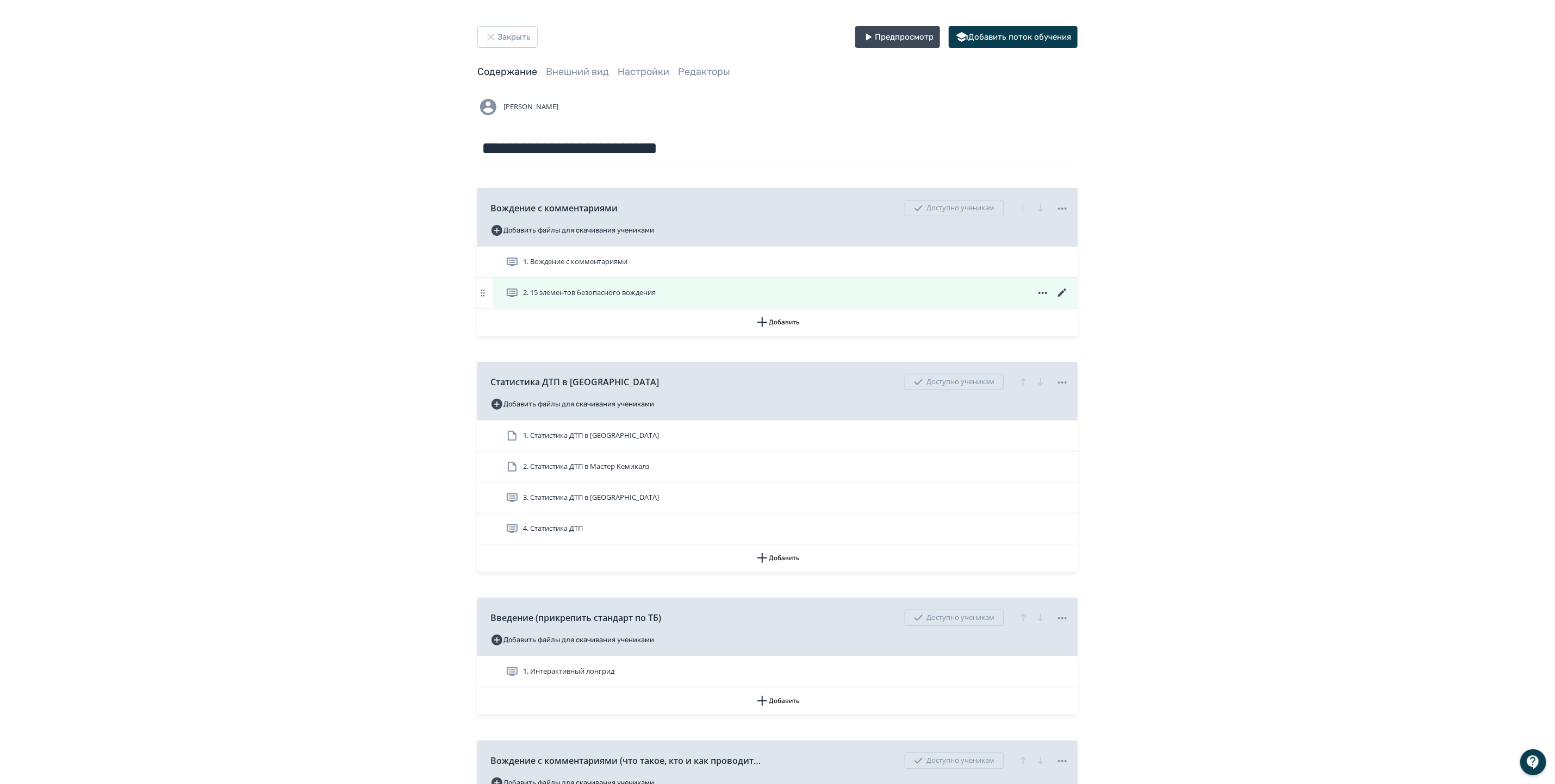
click at [1059, 291] on icon at bounding box center [1062, 292] width 13 height 13
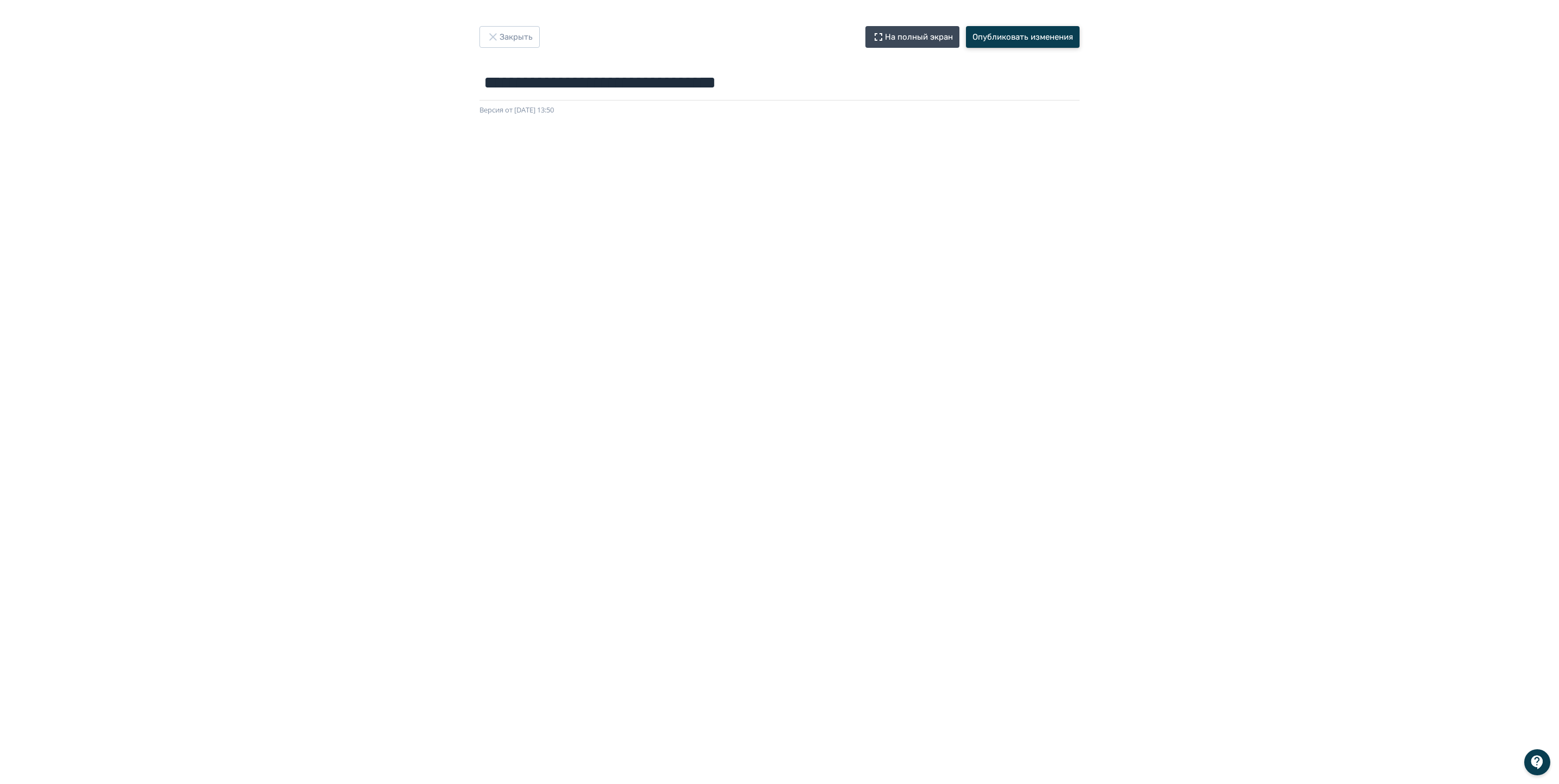
click at [1058, 31] on button "Опубликовать изменения" at bounding box center [1023, 37] width 114 height 21
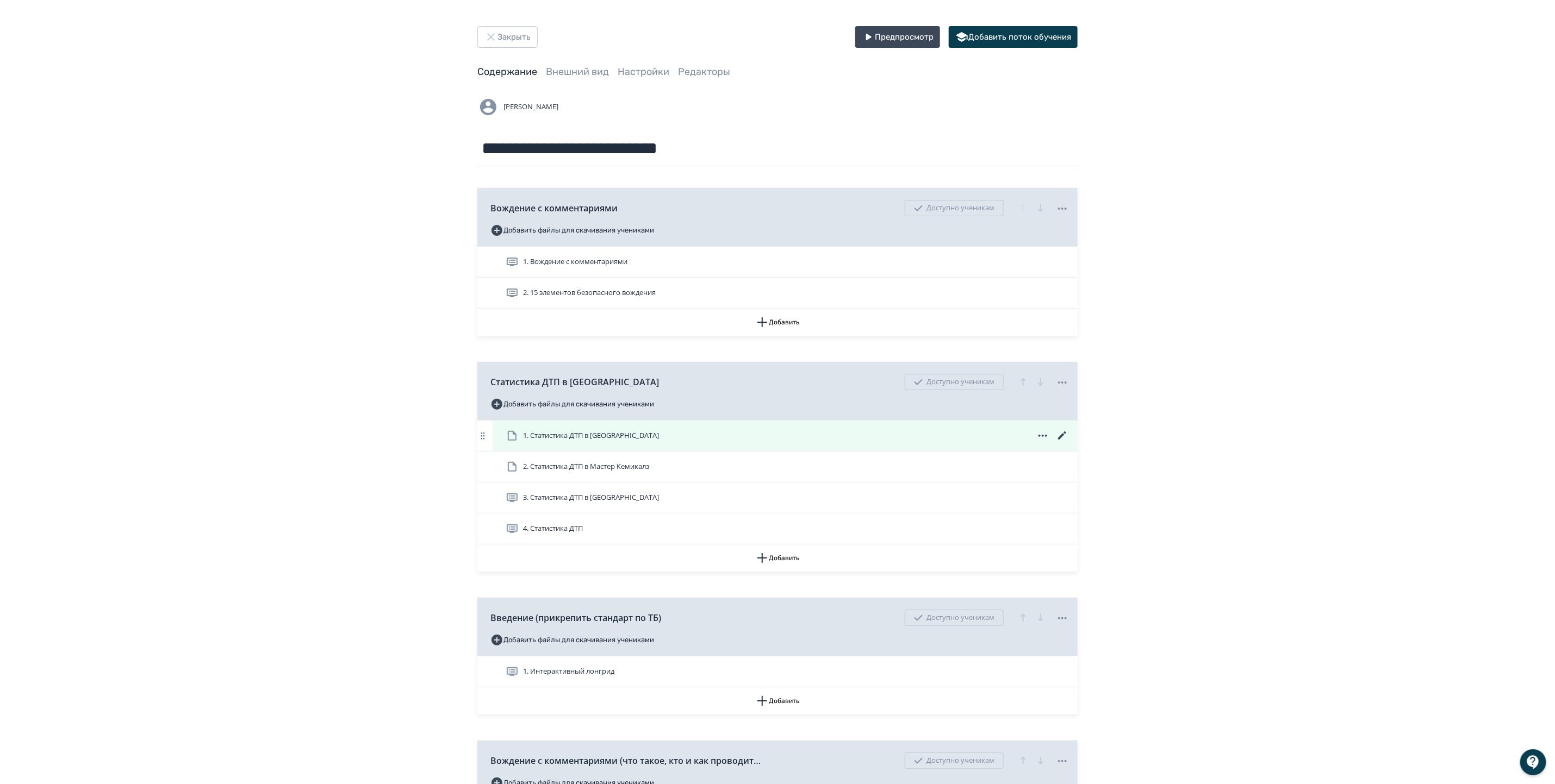
click at [1065, 438] on icon at bounding box center [1062, 435] width 13 height 13
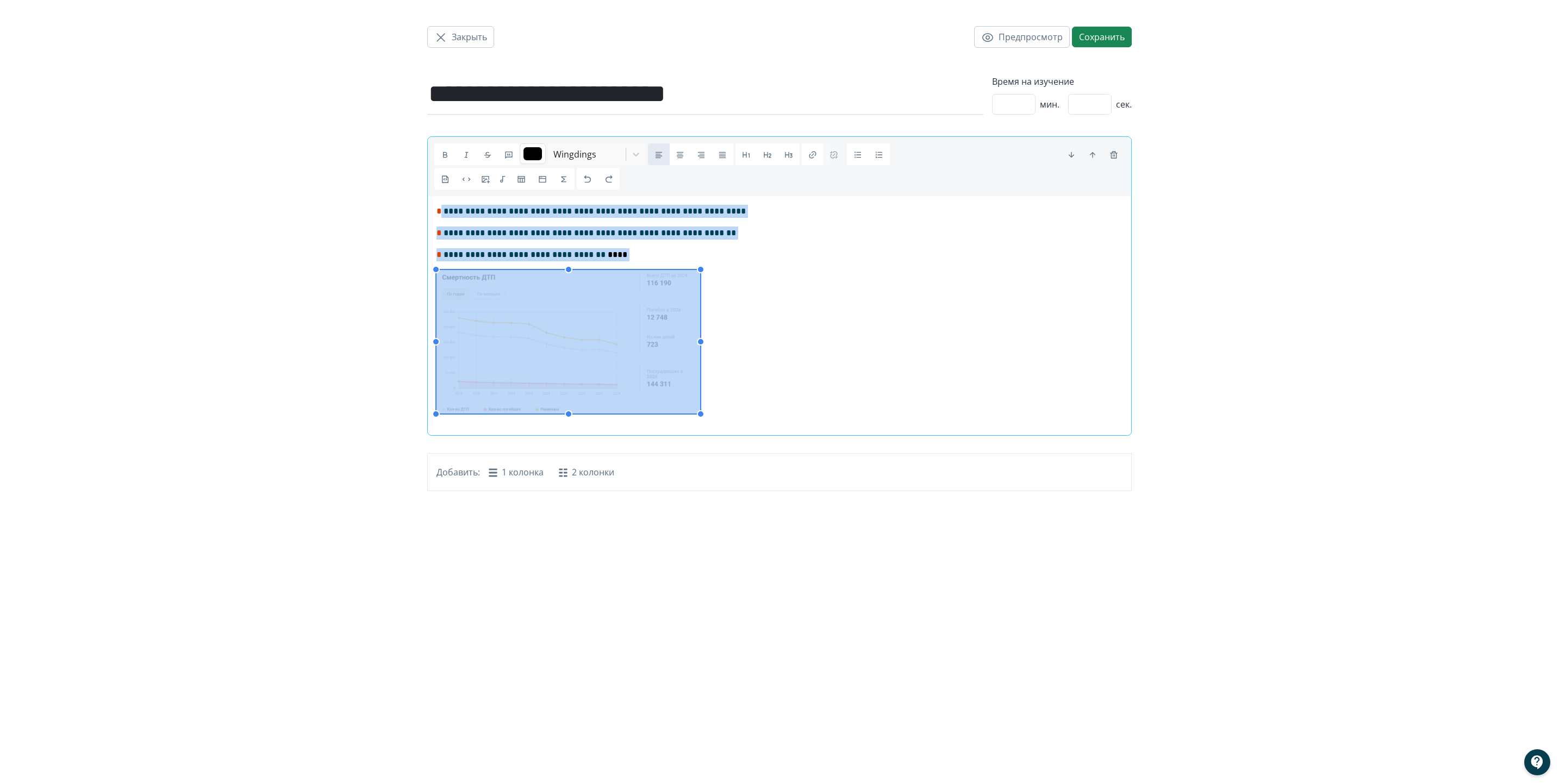
drag, startPoint x: 448, startPoint y: 206, endPoint x: 718, endPoint y: 367, distance: 314.4
click at [718, 367] on div "**********" at bounding box center [780, 311] width 686 height 213
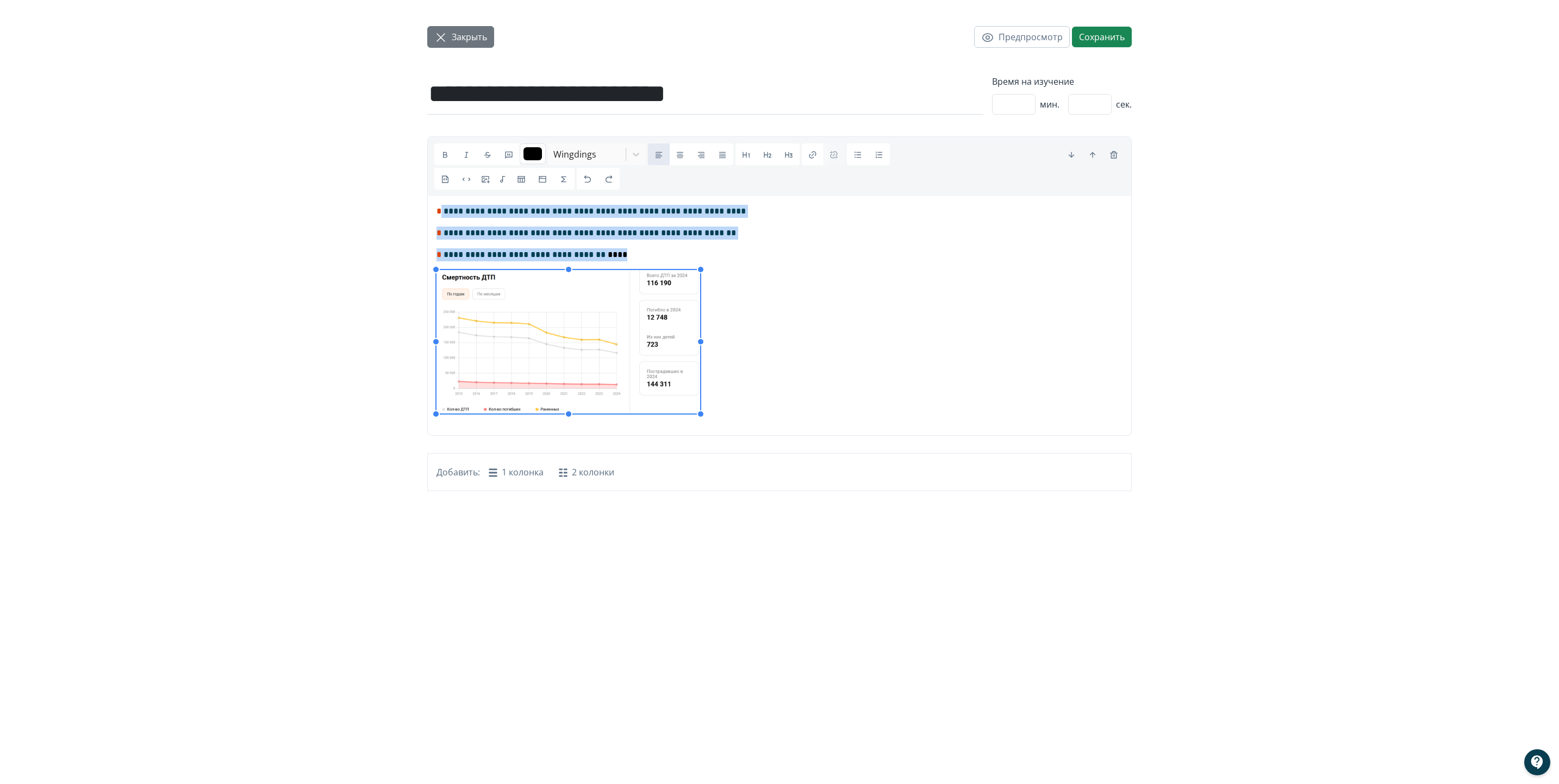
click at [438, 39] on icon "button" at bounding box center [441, 37] width 13 height 13
type input "*******"
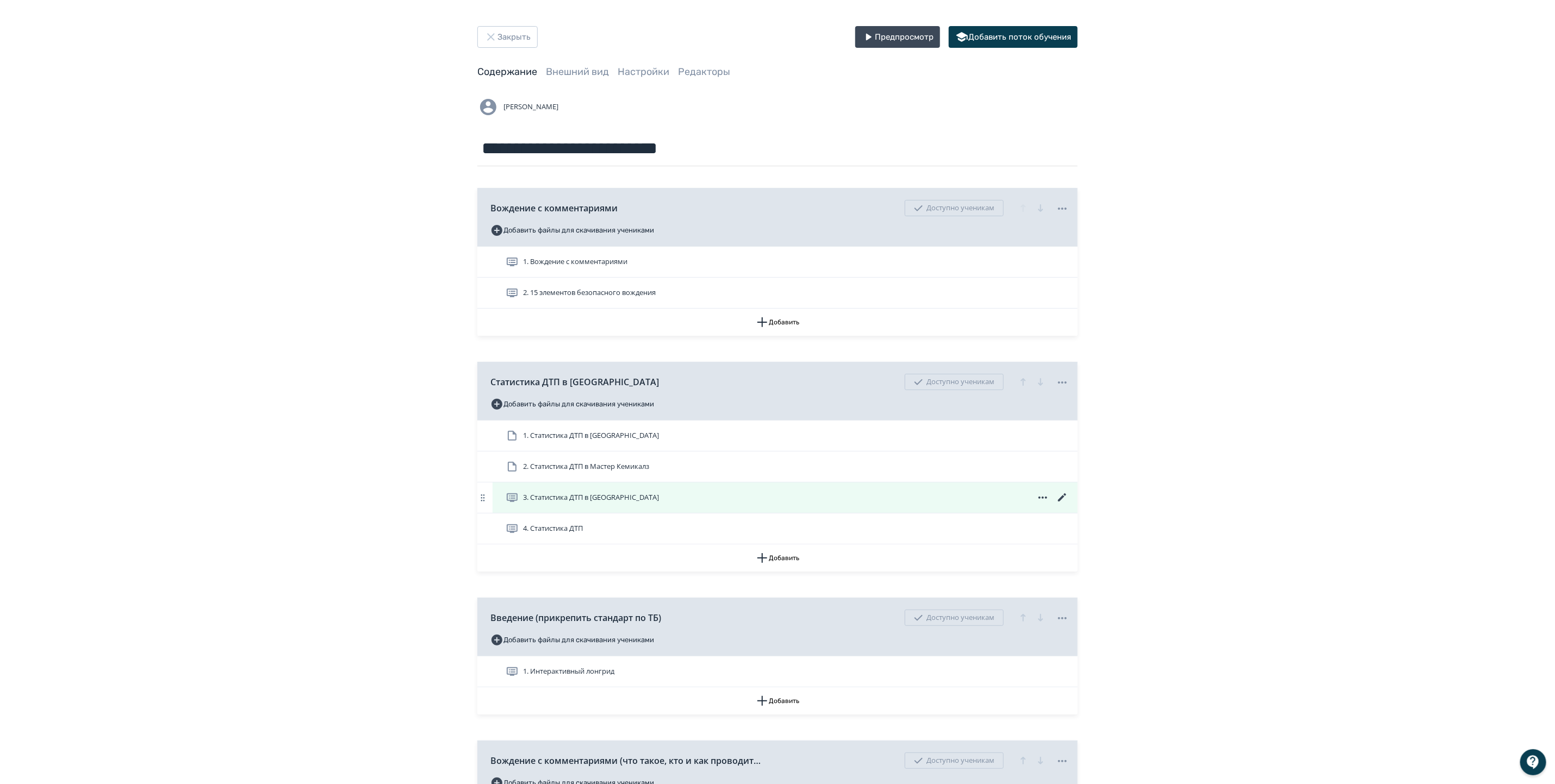
click at [1062, 499] on icon at bounding box center [1062, 497] width 8 height 8
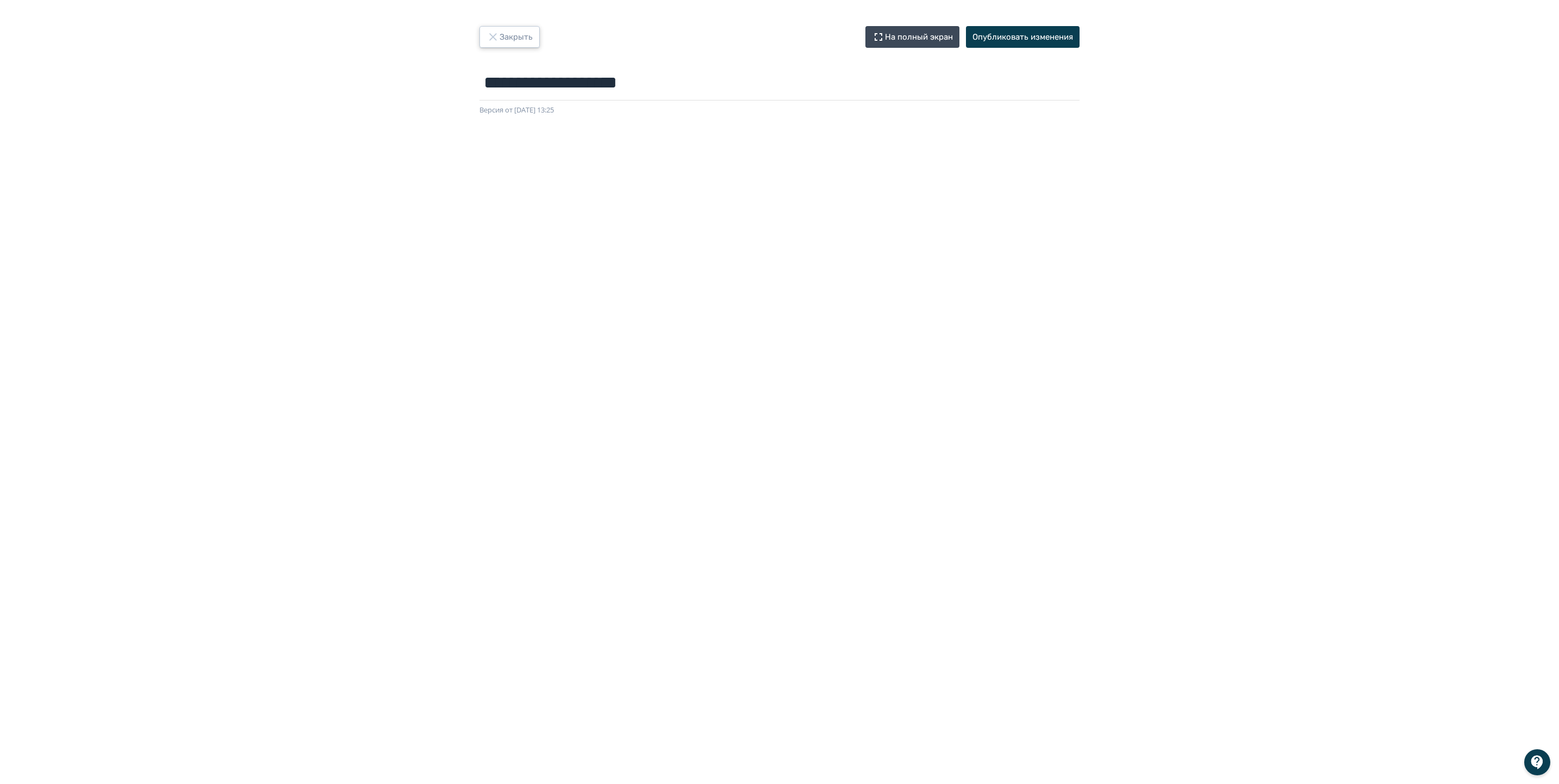
click at [519, 33] on button "Закрыть" at bounding box center [509, 37] width 60 height 21
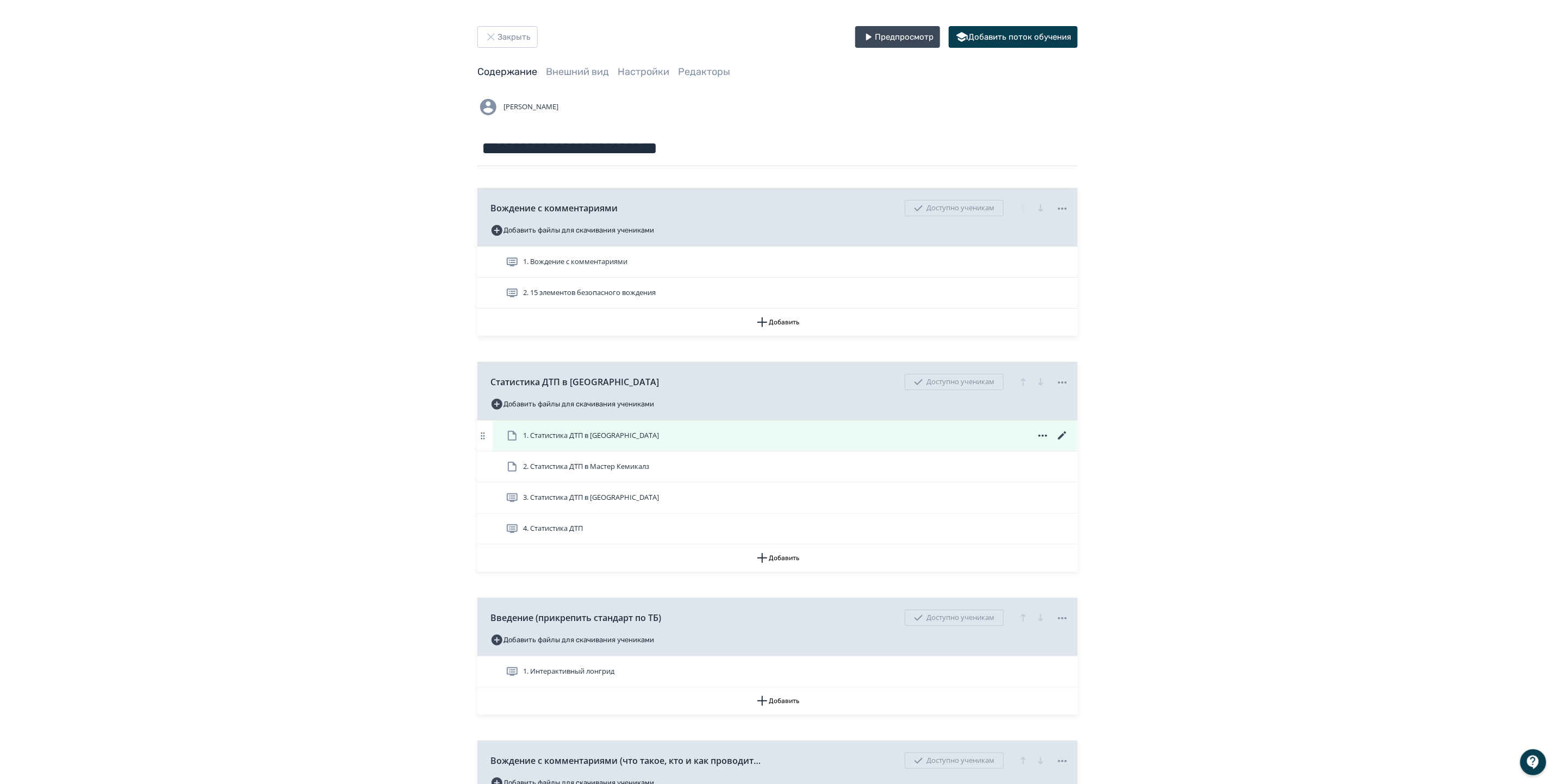
click at [591, 436] on span "1. Статистика ДТП в [GEOGRAPHIC_DATA]" at bounding box center [592, 436] width 136 height 11
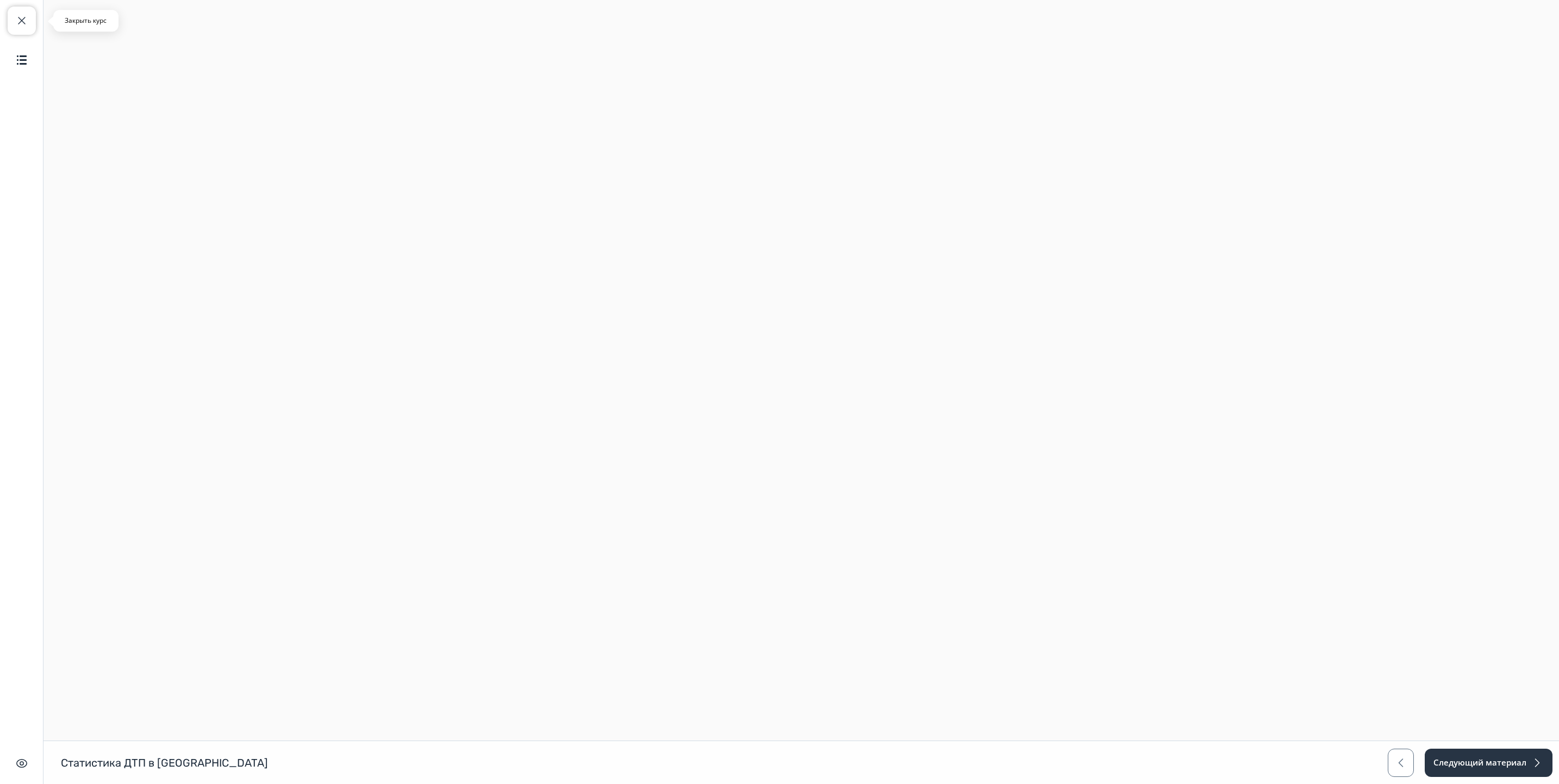
click at [17, 15] on span "button" at bounding box center [21, 20] width 13 height 13
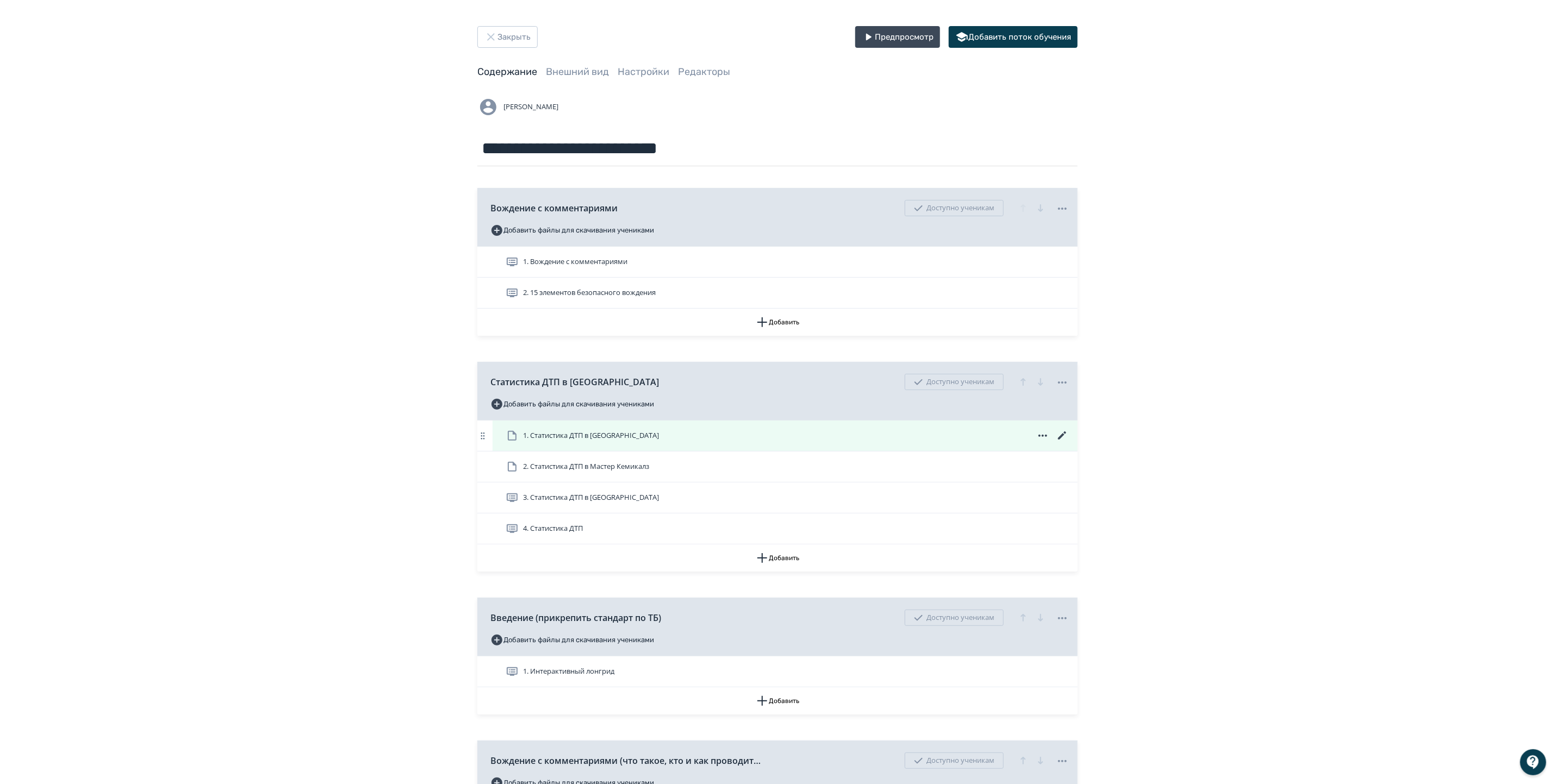
click at [1062, 432] on icon at bounding box center [1062, 435] width 13 height 13
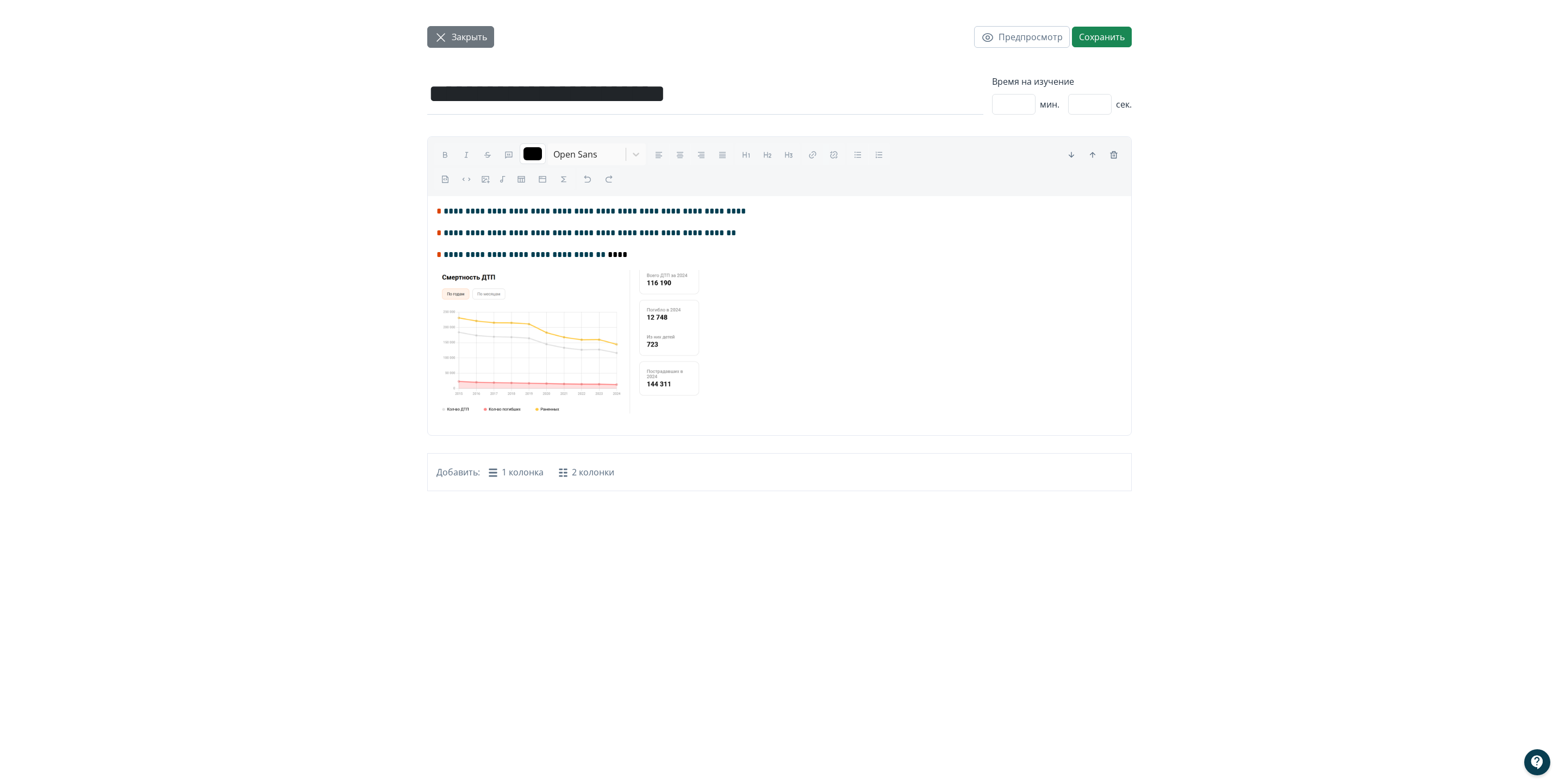
click at [435, 30] on span "button" at bounding box center [441, 37] width 13 height 14
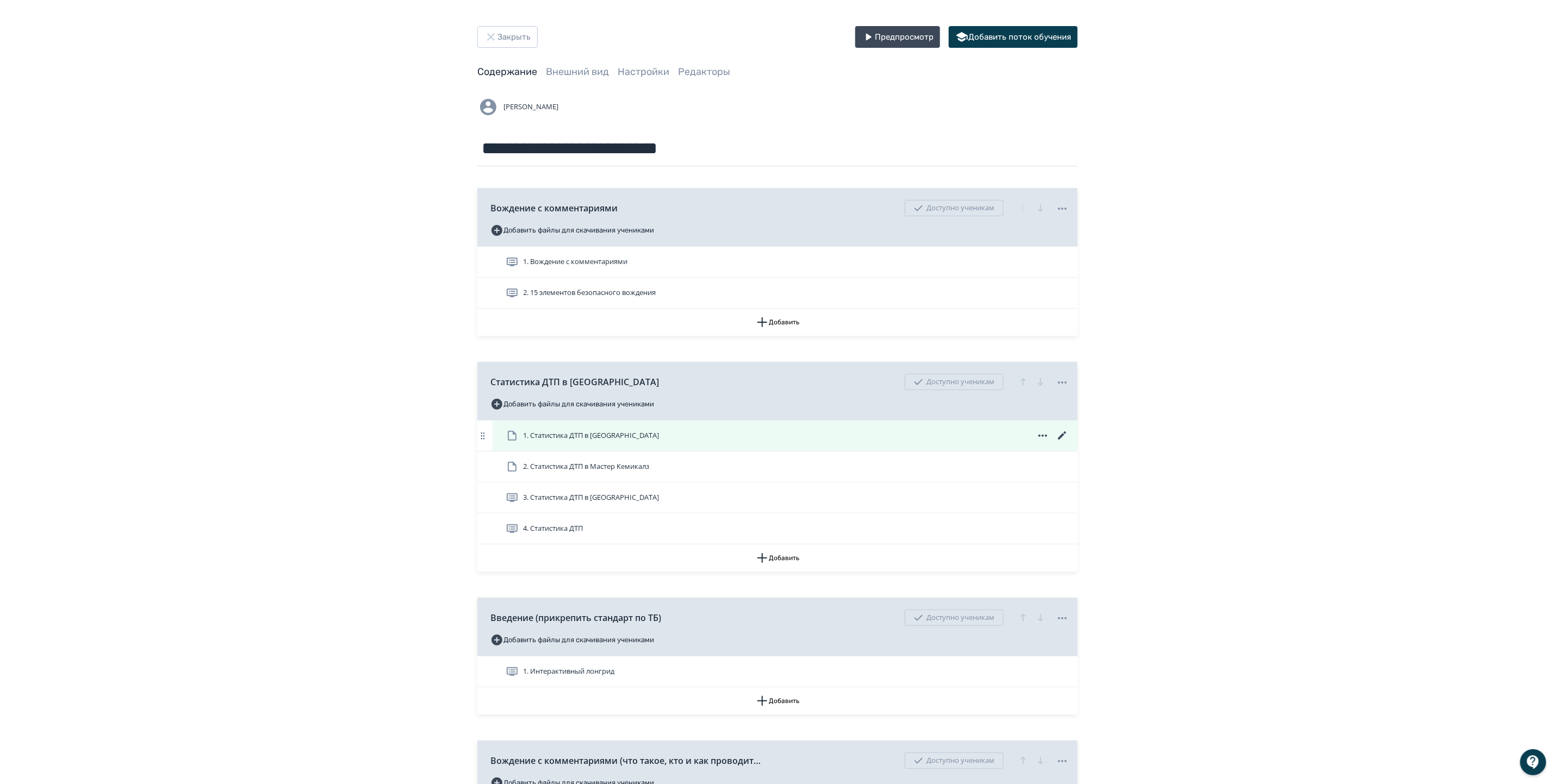
click at [1043, 438] on icon at bounding box center [1042, 435] width 13 height 13
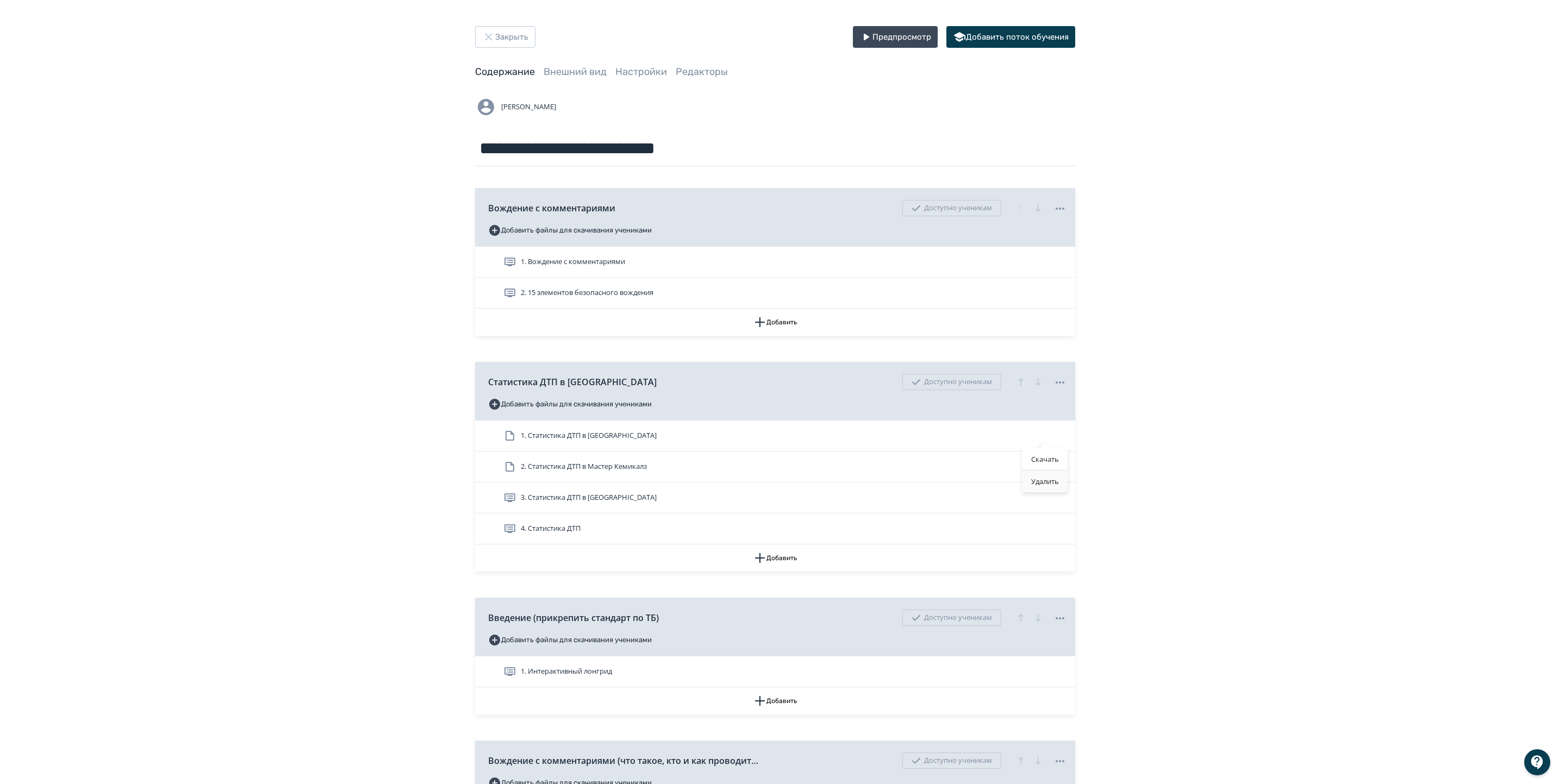
click at [1042, 480] on div "Удалить" at bounding box center [1045, 481] width 45 height 21
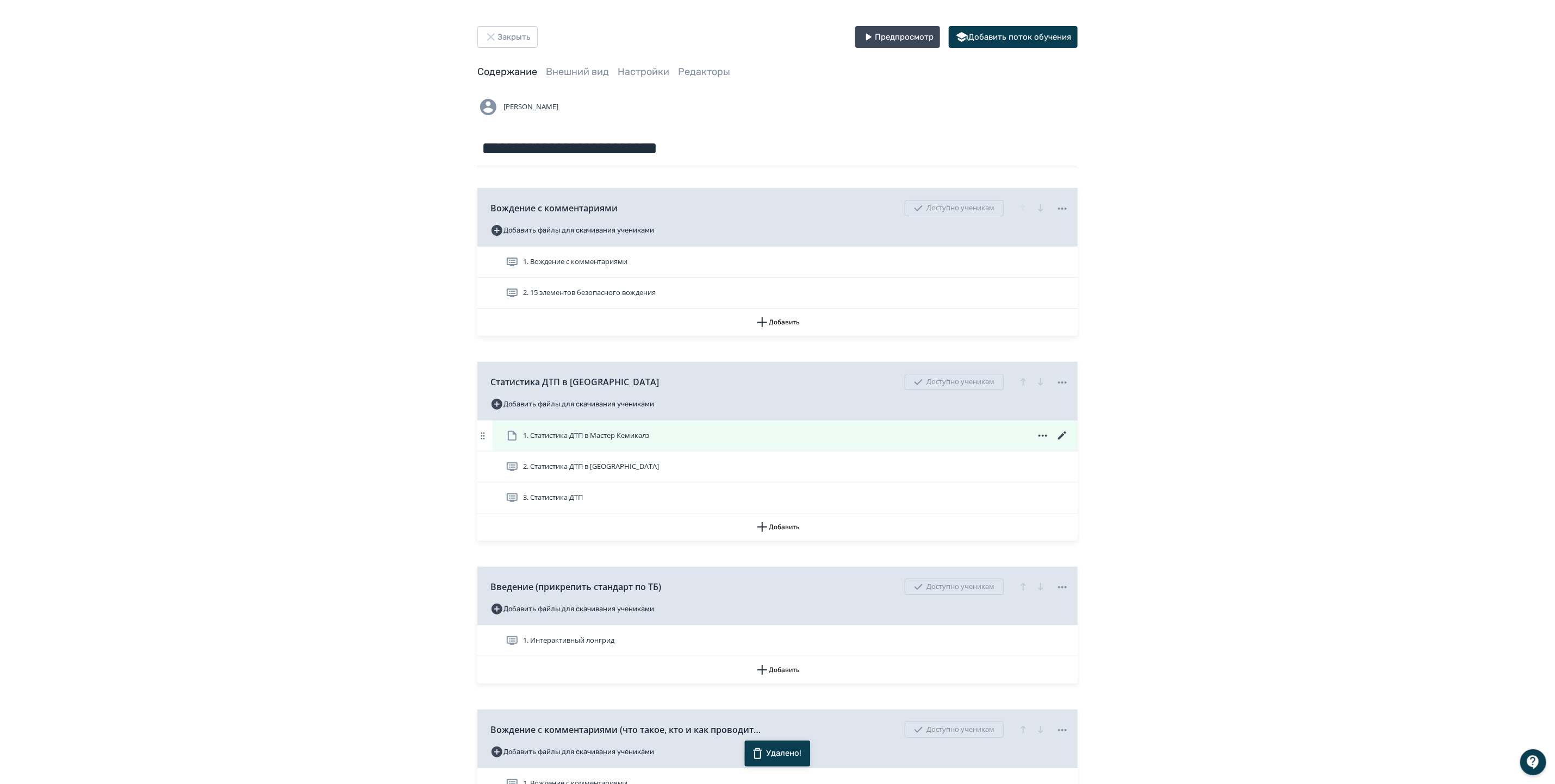
click at [1062, 433] on icon at bounding box center [1062, 435] width 13 height 13
